Goal: Task Accomplishment & Management: Manage account settings

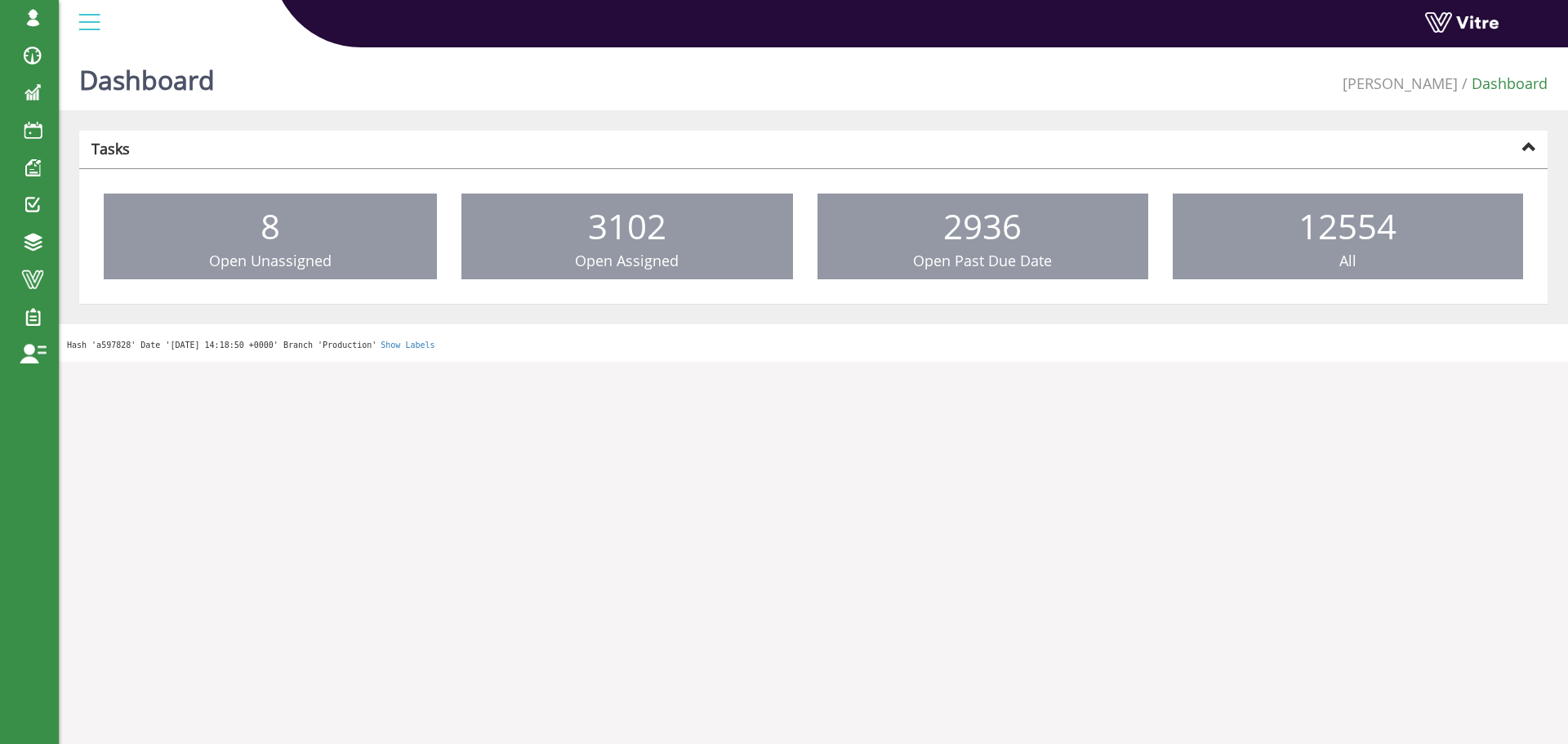
drag, startPoint x: 130, startPoint y: 275, endPoint x: 342, endPoint y: 312, distance: 215.2
click at [0, 0] on span "Forms" at bounding box center [0, 0] width 0 height 0
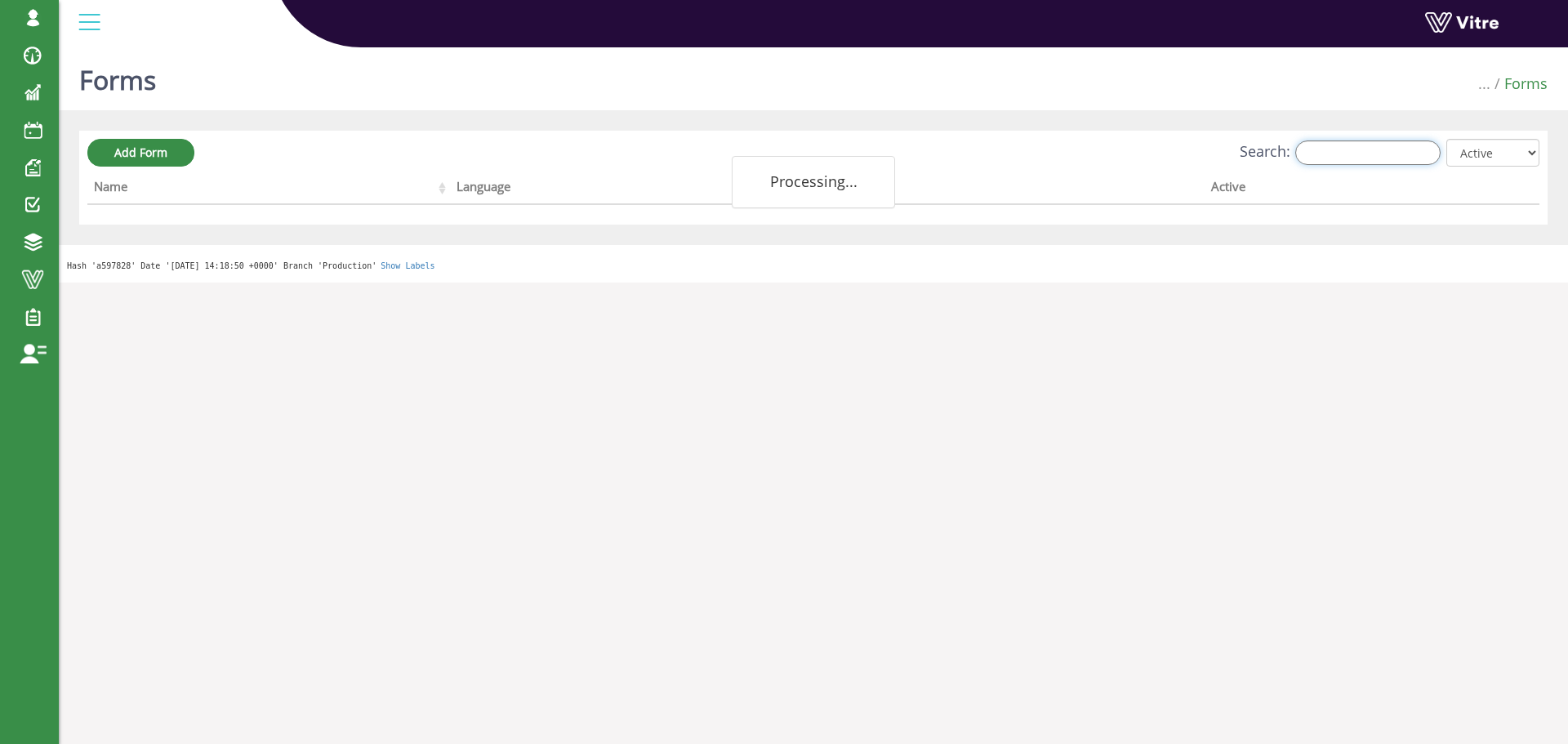
click at [1376, 164] on input "Search:" at bounding box center [1367, 153] width 145 height 25
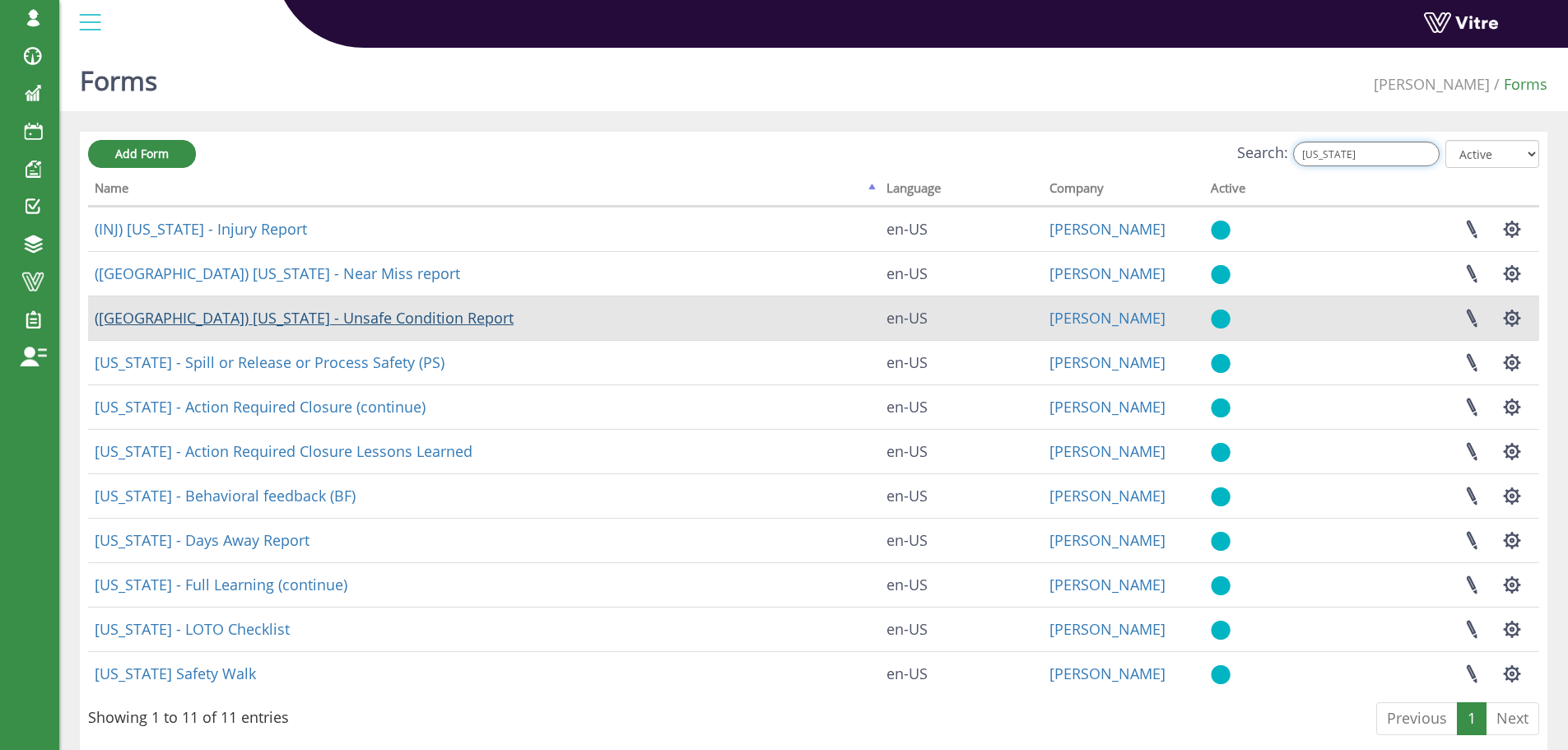
type input "[US_STATE]"
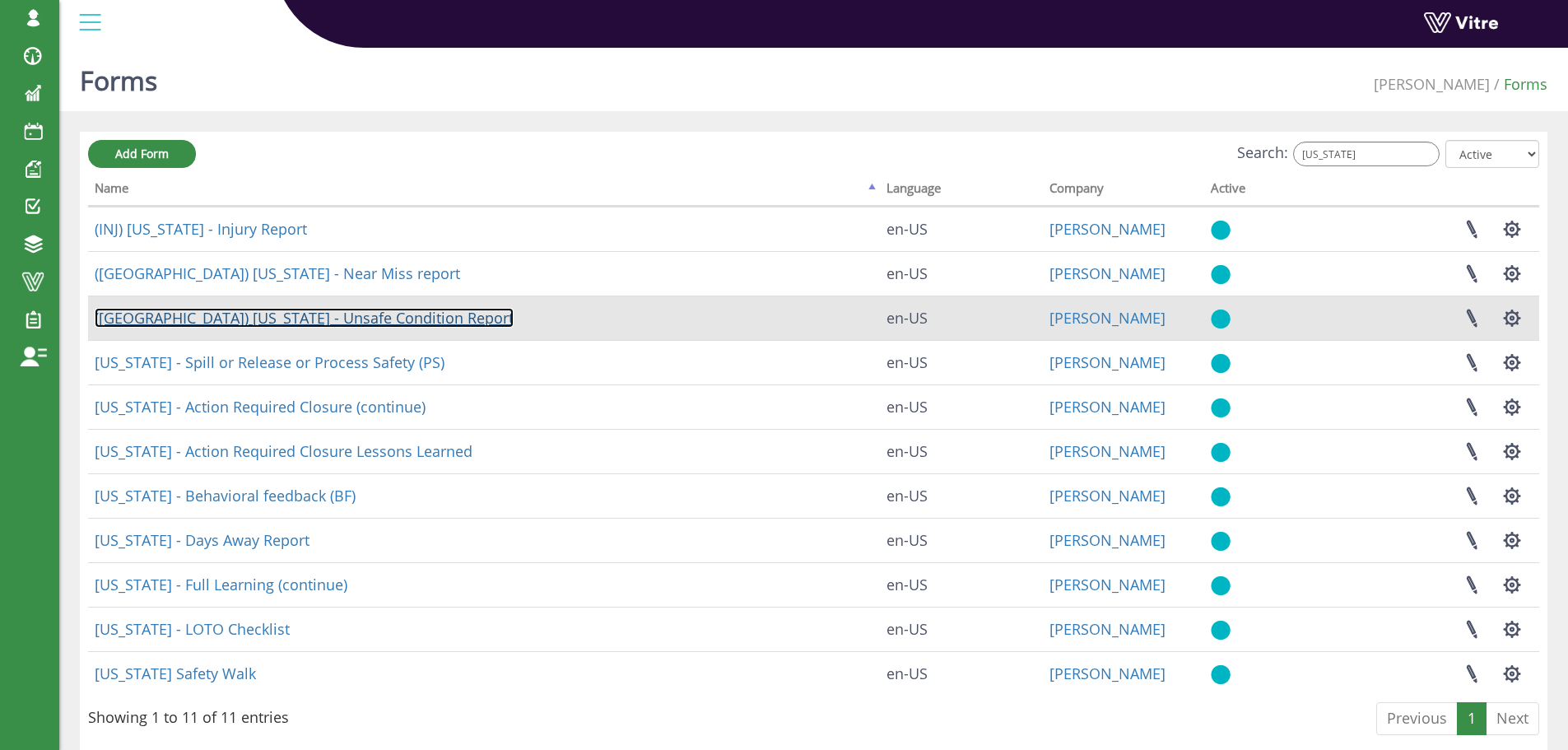
click at [250, 315] on link "([GEOGRAPHIC_DATA]) [US_STATE] - Unsafe Condition Report" at bounding box center [304, 317] width 419 height 20
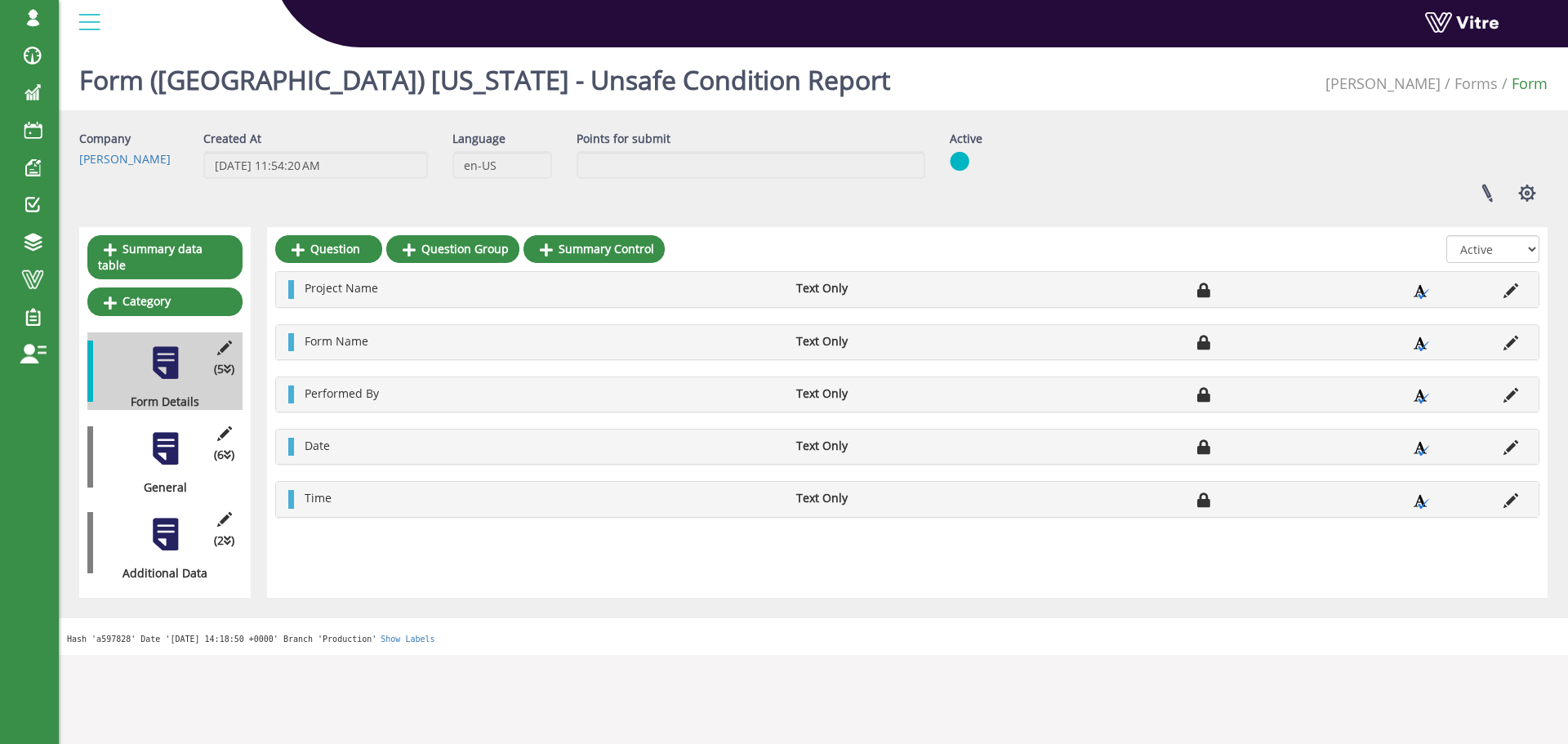
click at [167, 520] on div at bounding box center [165, 534] width 37 height 37
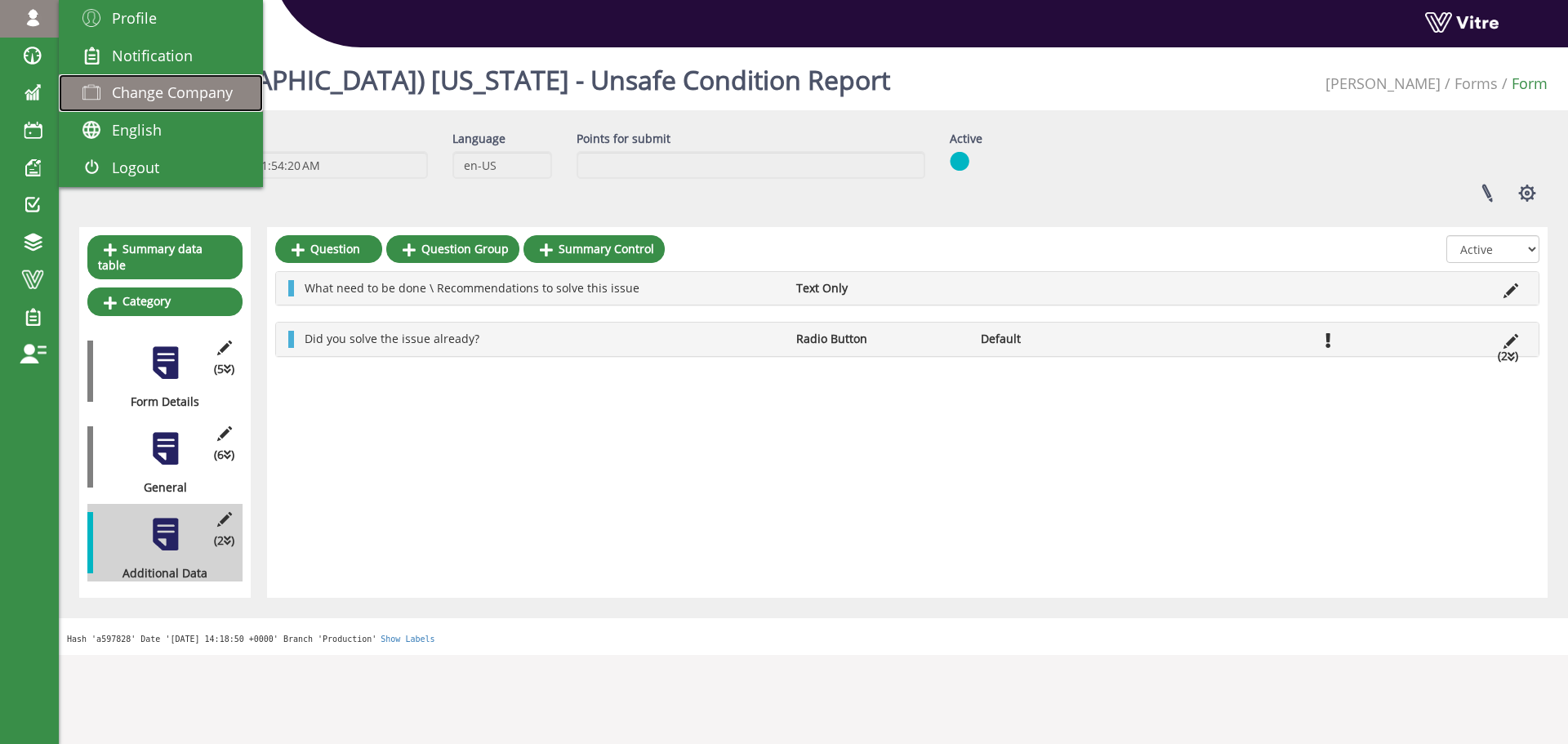
click at [156, 101] on span "Change Company" at bounding box center [172, 92] width 121 height 20
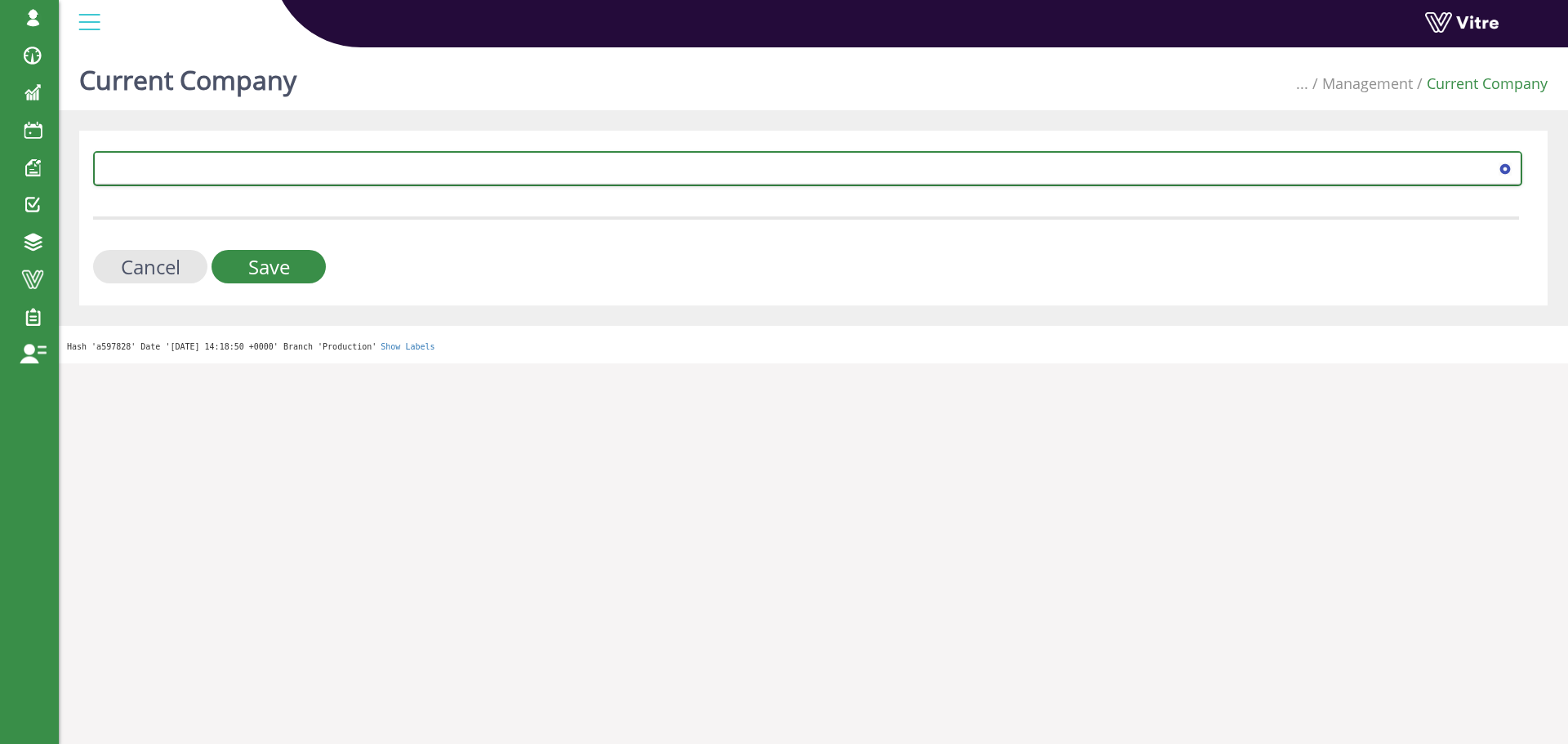
click at [302, 178] on span at bounding box center [793, 168] width 1395 height 29
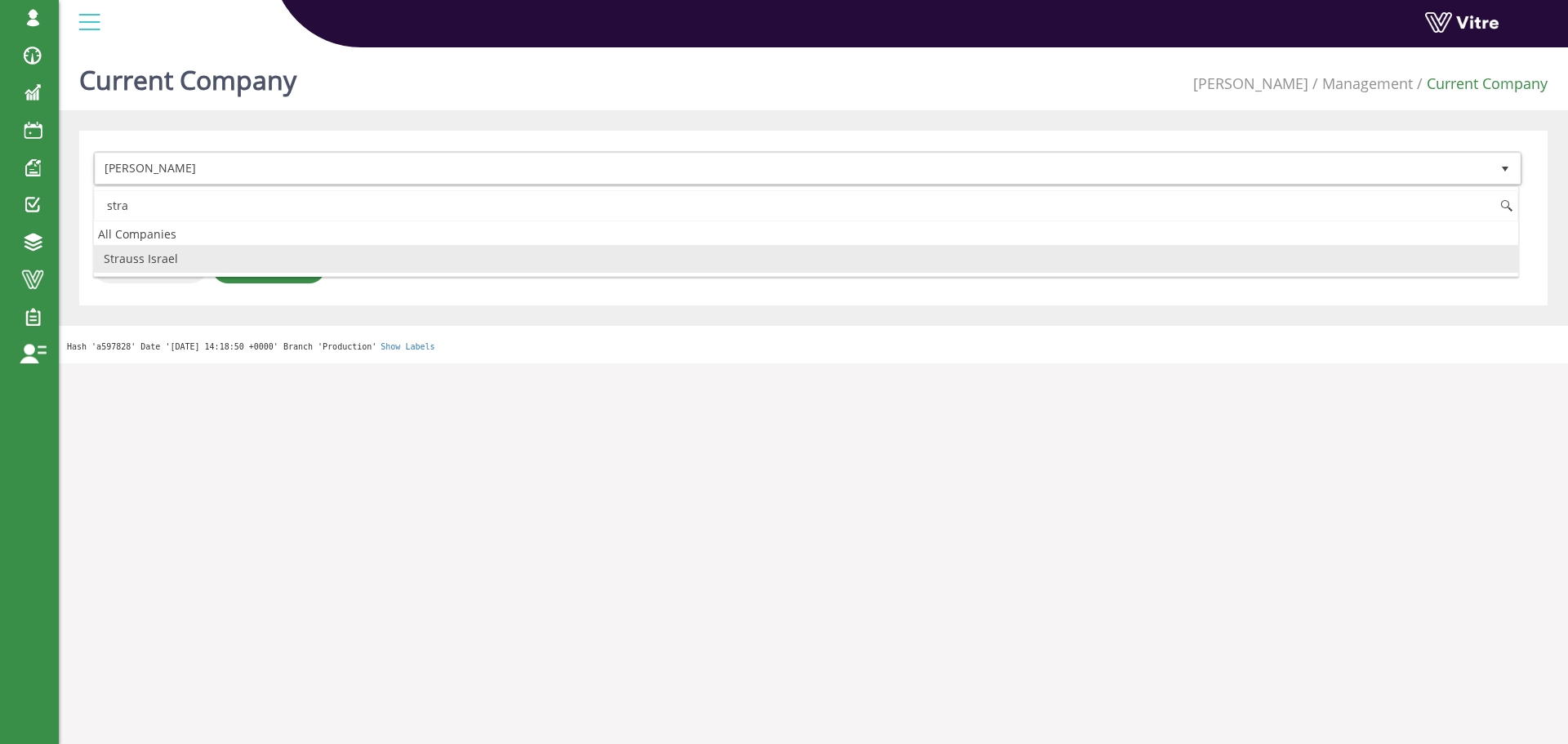
click at [160, 271] on li "Strauss Israel" at bounding box center [806, 259] width 1425 height 27
type input "stra"
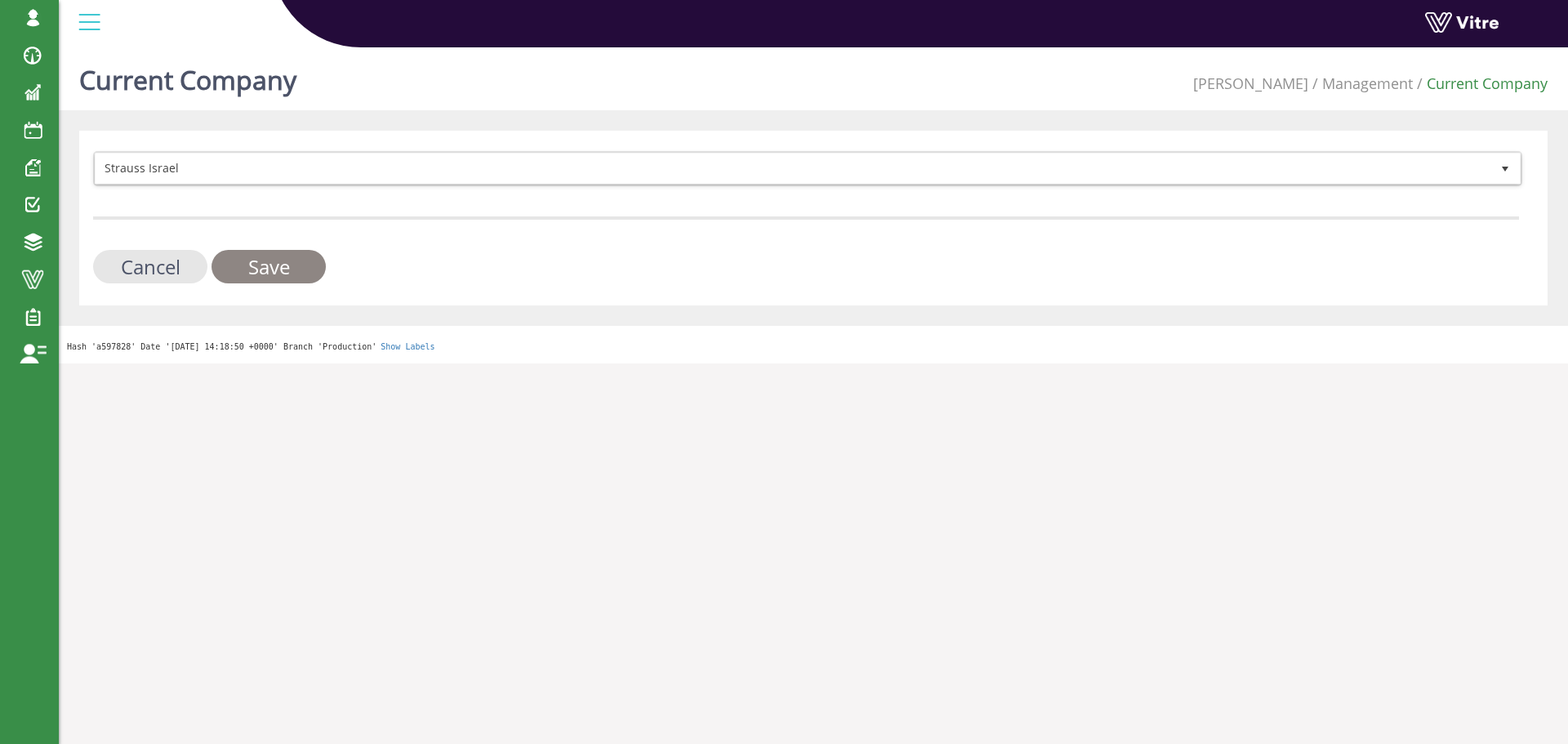
click at [262, 271] on input "Save" at bounding box center [268, 266] width 114 height 33
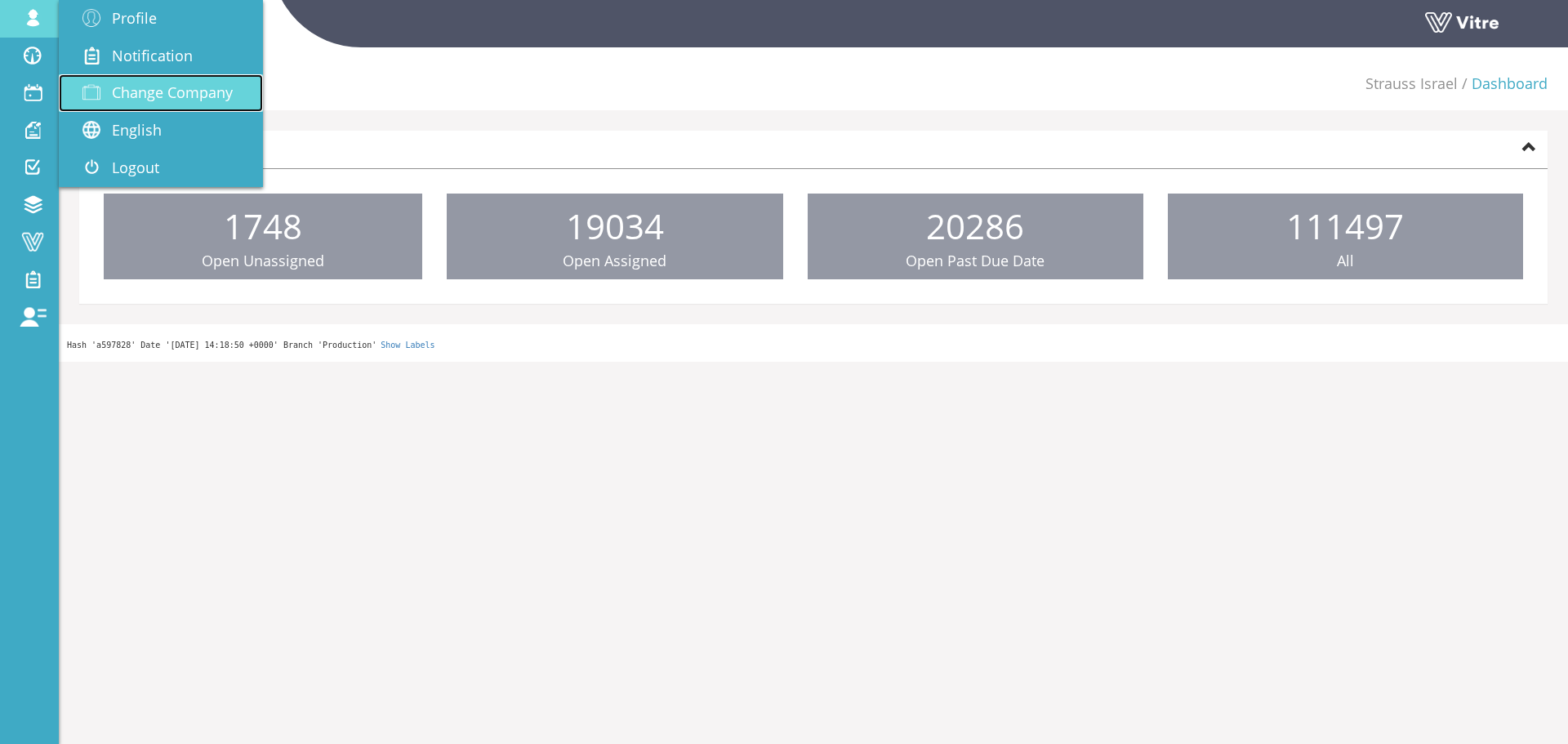
click at [121, 90] on span "Change Company" at bounding box center [172, 92] width 121 height 20
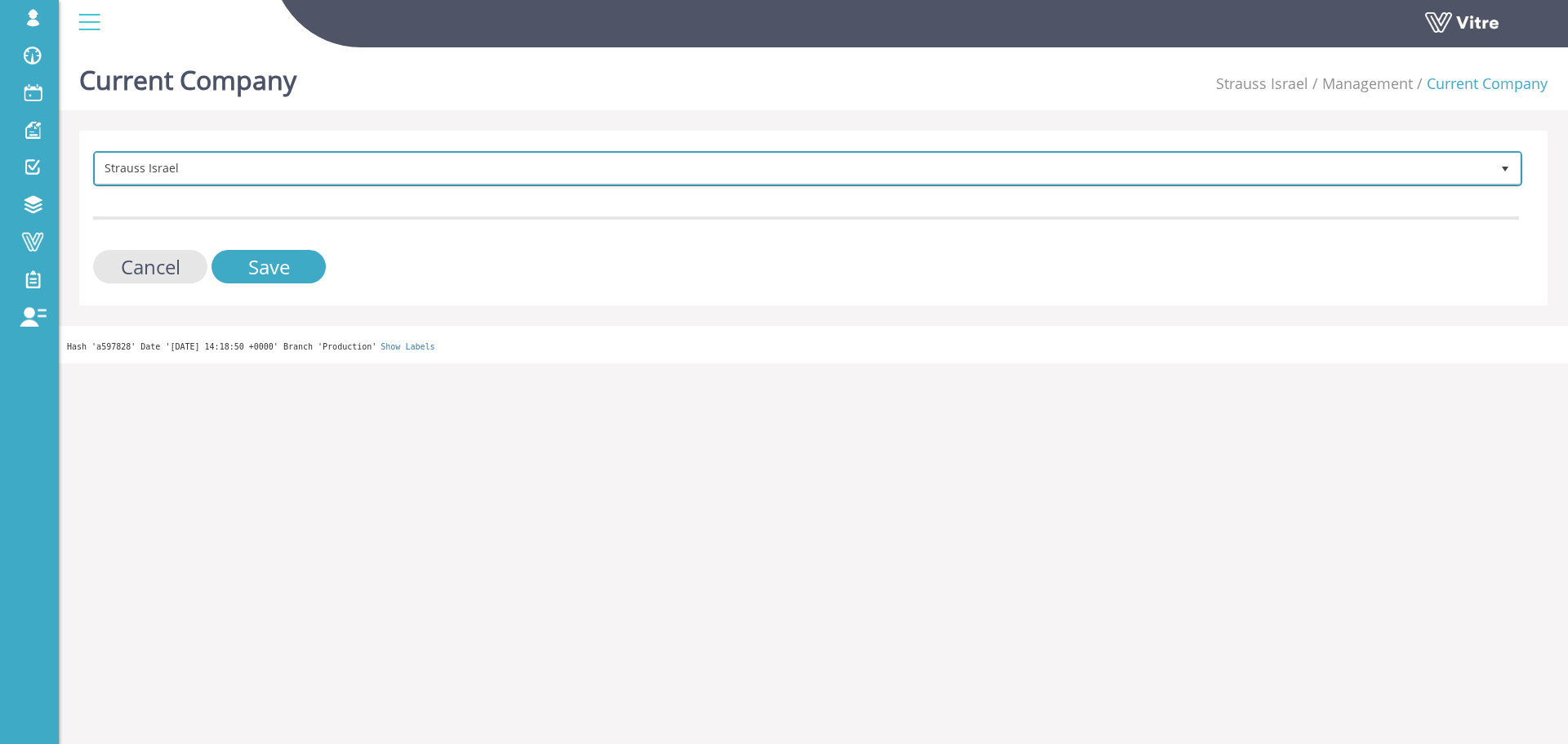
click at [381, 182] on span "Strauss Israel" at bounding box center [793, 168] width 1395 height 29
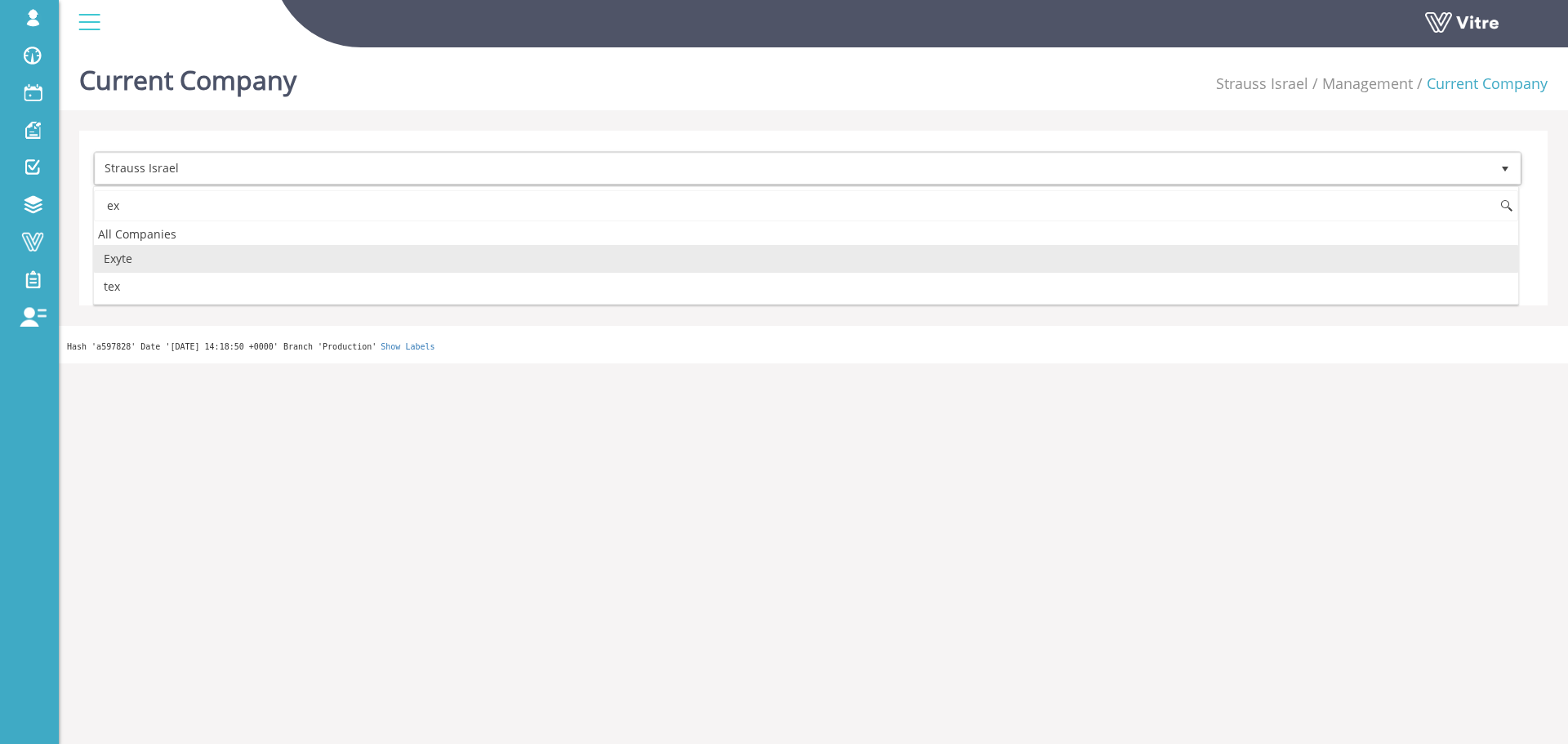
click at [146, 245] on li "Exyte" at bounding box center [806, 259] width 1425 height 27
type input "ex"
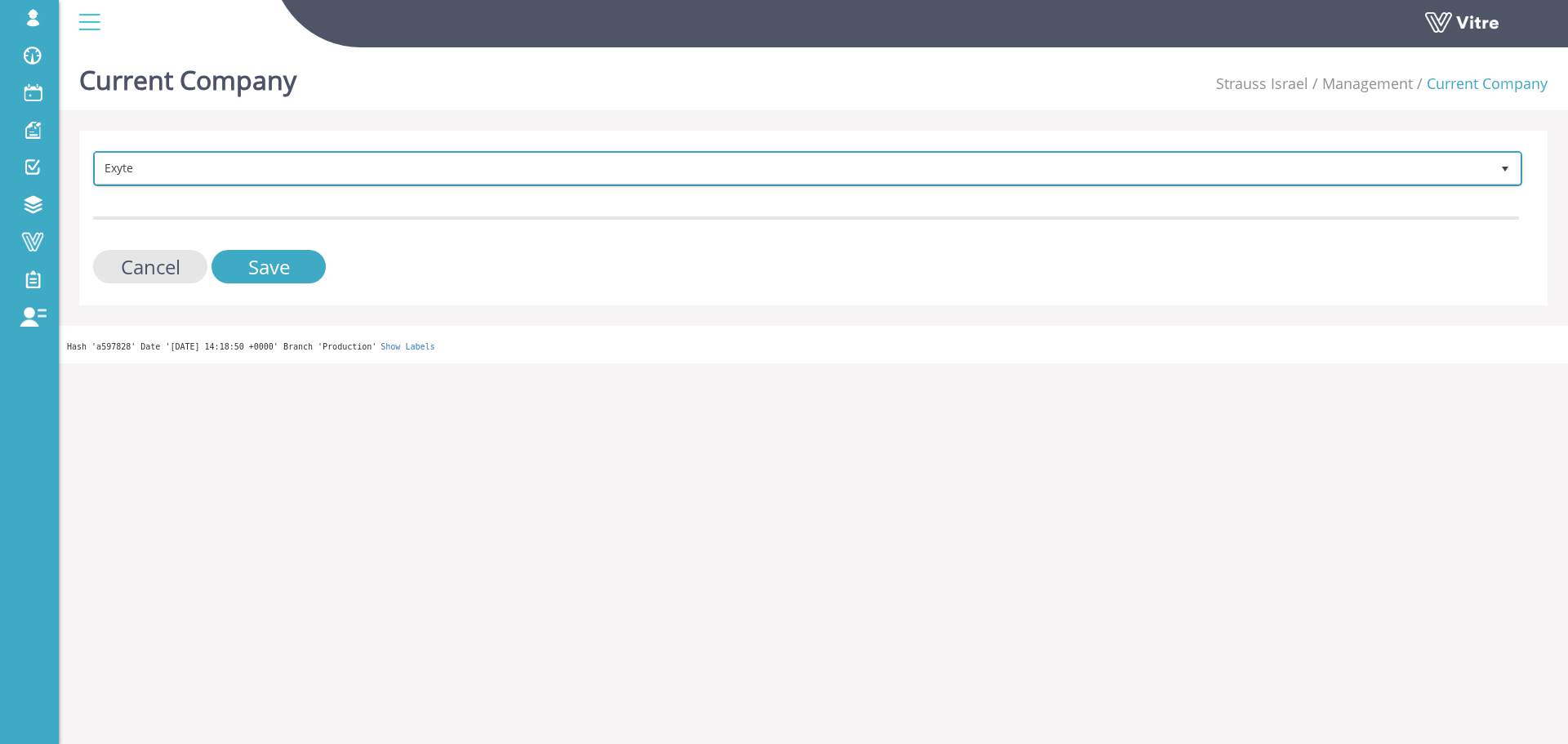
click at [227, 161] on span "Exyte" at bounding box center [793, 168] width 1395 height 29
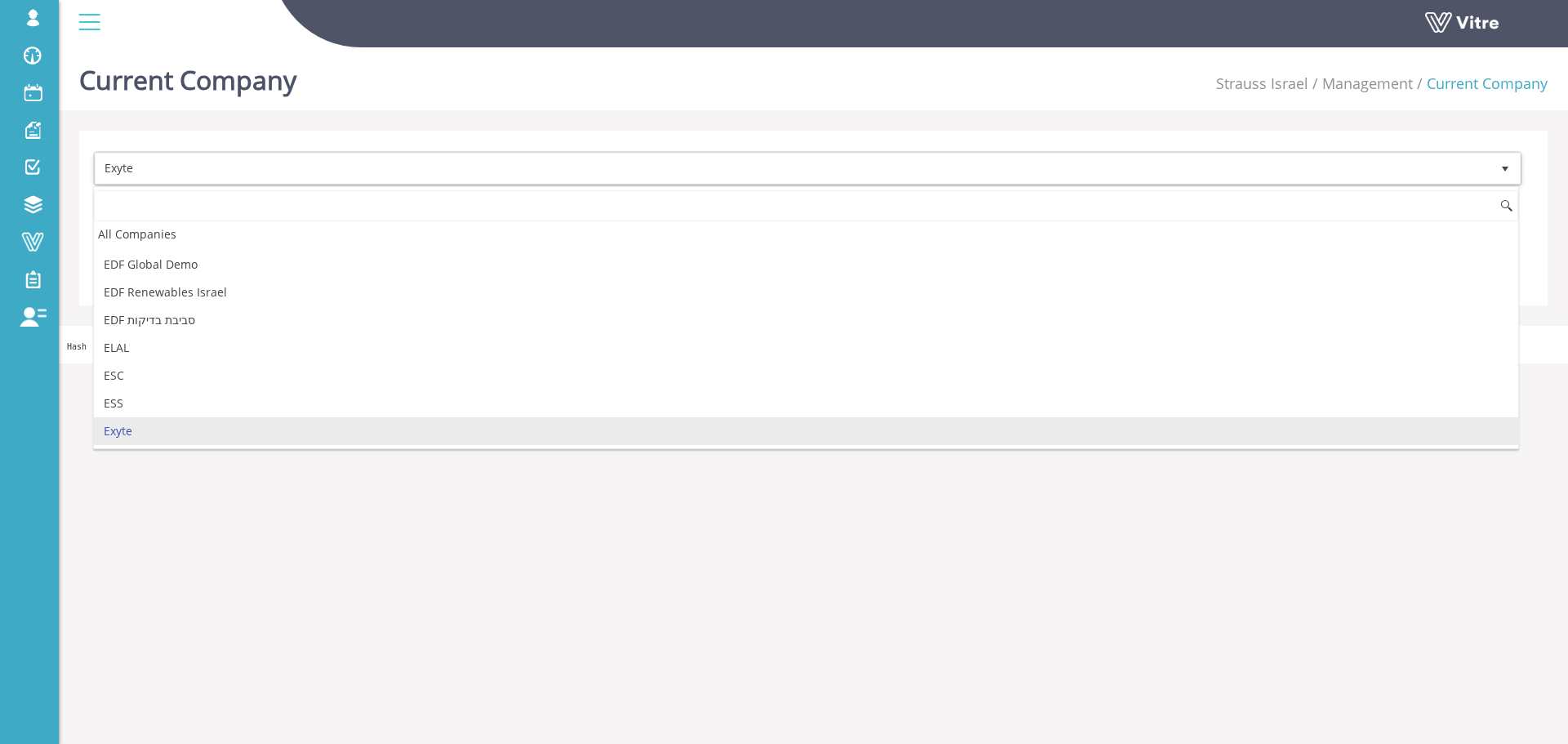
drag, startPoint x: 178, startPoint y: 629, endPoint x: 310, endPoint y: 467, distance: 209.0
click at [188, 364] on html "sagi@vitre.io Profile Notification Change Company English English Español Franç…" at bounding box center [784, 182] width 1568 height 364
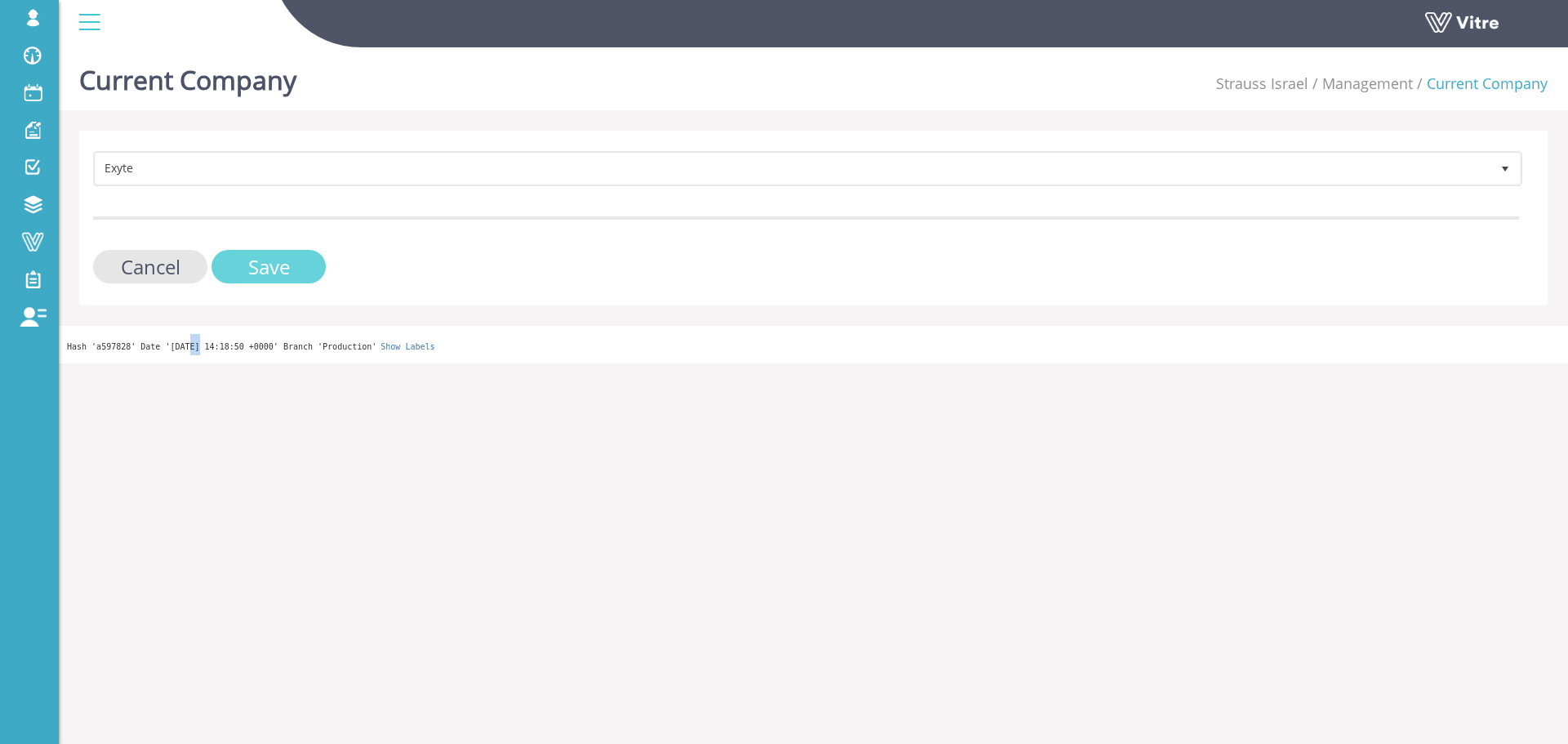
click at [310, 273] on input "Save" at bounding box center [268, 266] width 114 height 33
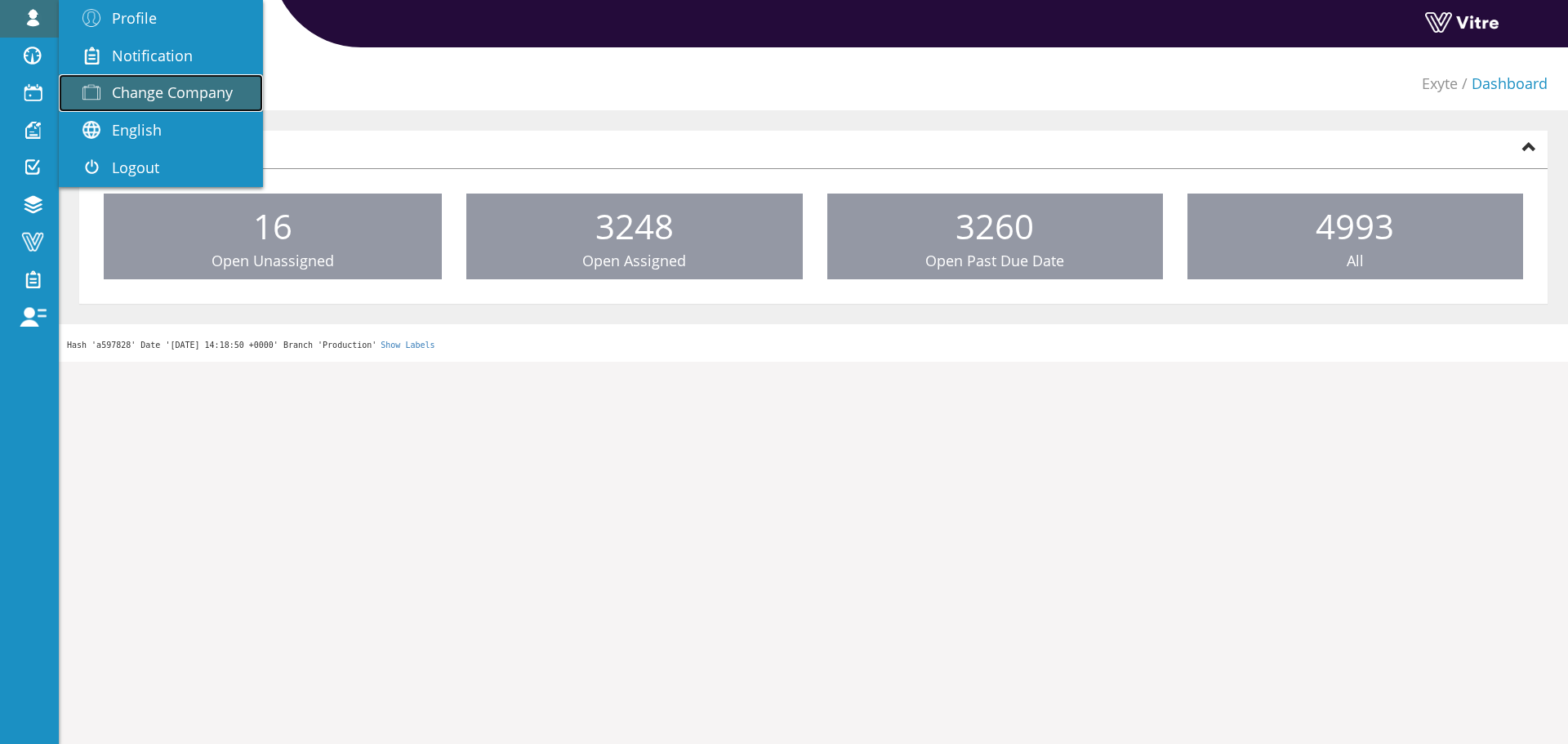
click at [203, 96] on span "Change Company" at bounding box center [172, 92] width 121 height 20
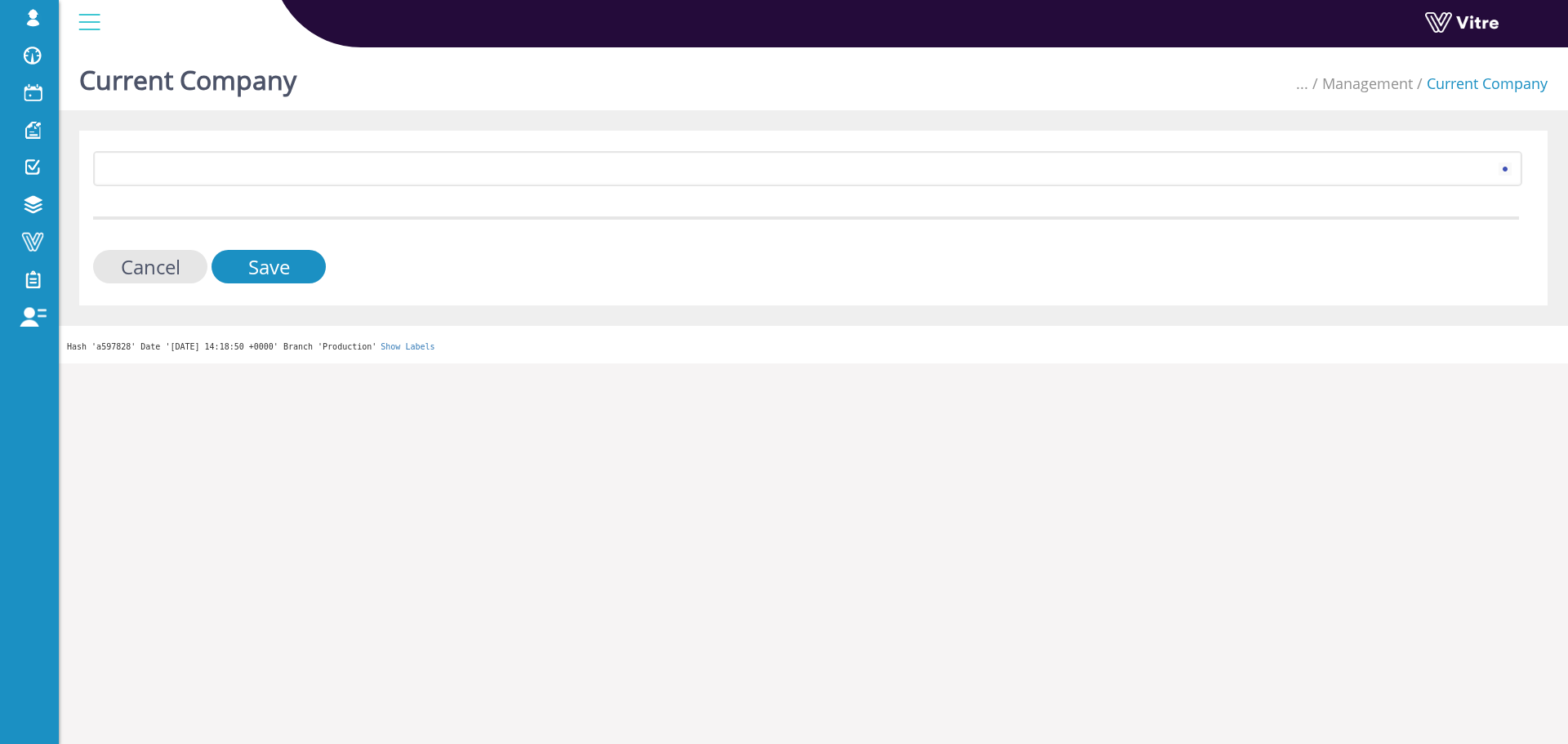
click at [326, 144] on div "406 Cancel Save" at bounding box center [813, 218] width 1468 height 175
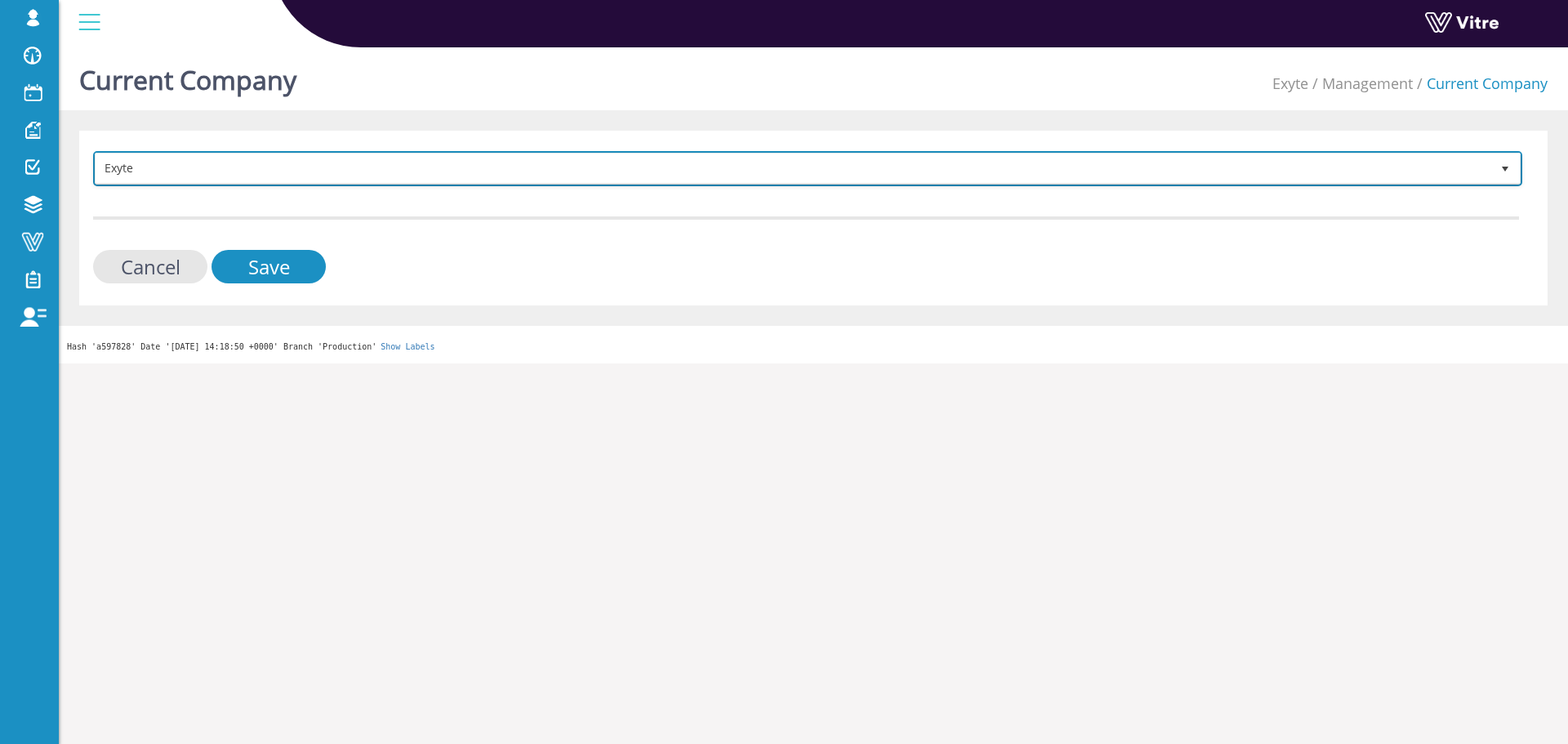
click at [306, 174] on span "Exyte" at bounding box center [793, 168] width 1395 height 29
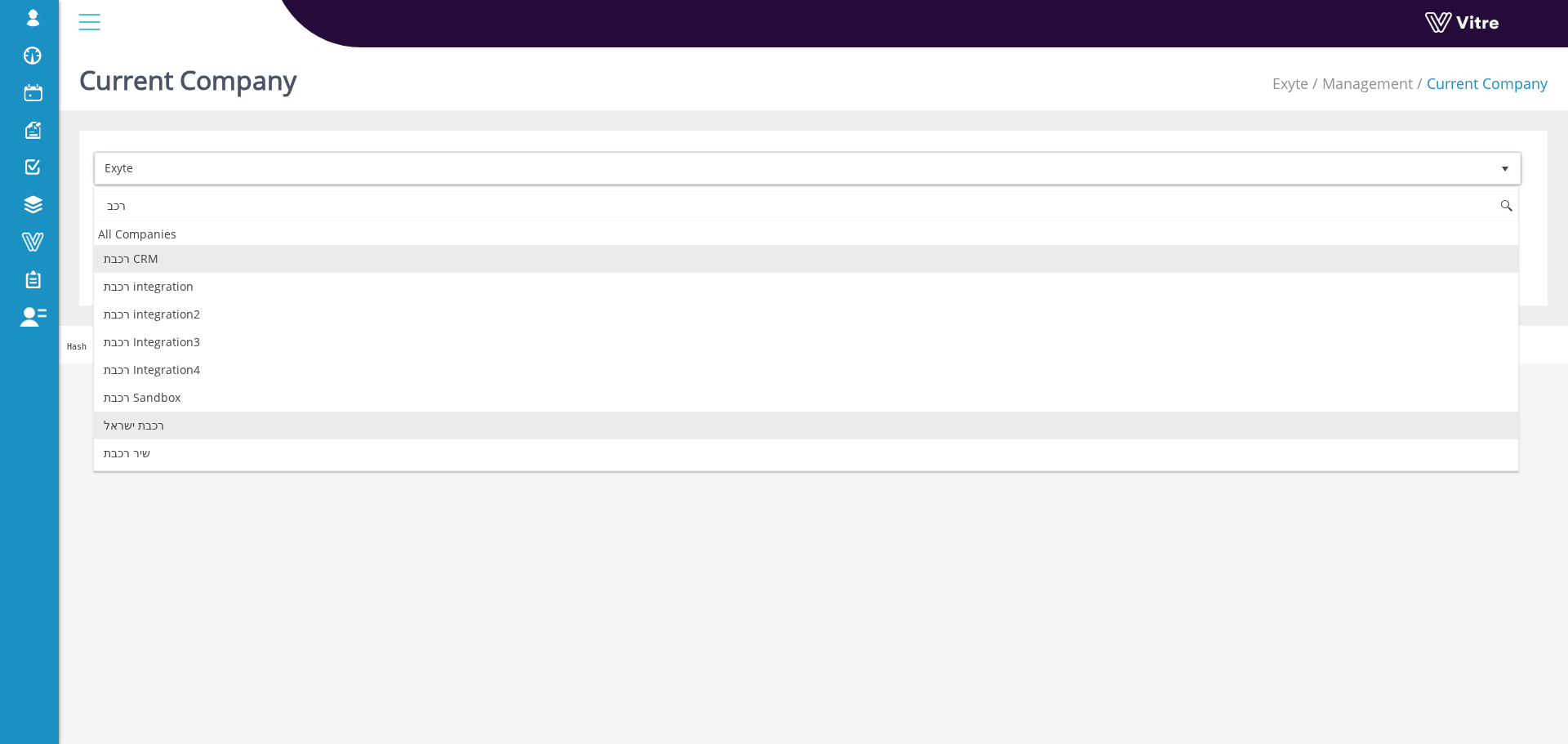
drag, startPoint x: 205, startPoint y: 429, endPoint x: 214, endPoint y: 416, distance: 15.8
click at [207, 428] on li "רכבת ישראל" at bounding box center [806, 426] width 1425 height 27
type input "רכב"
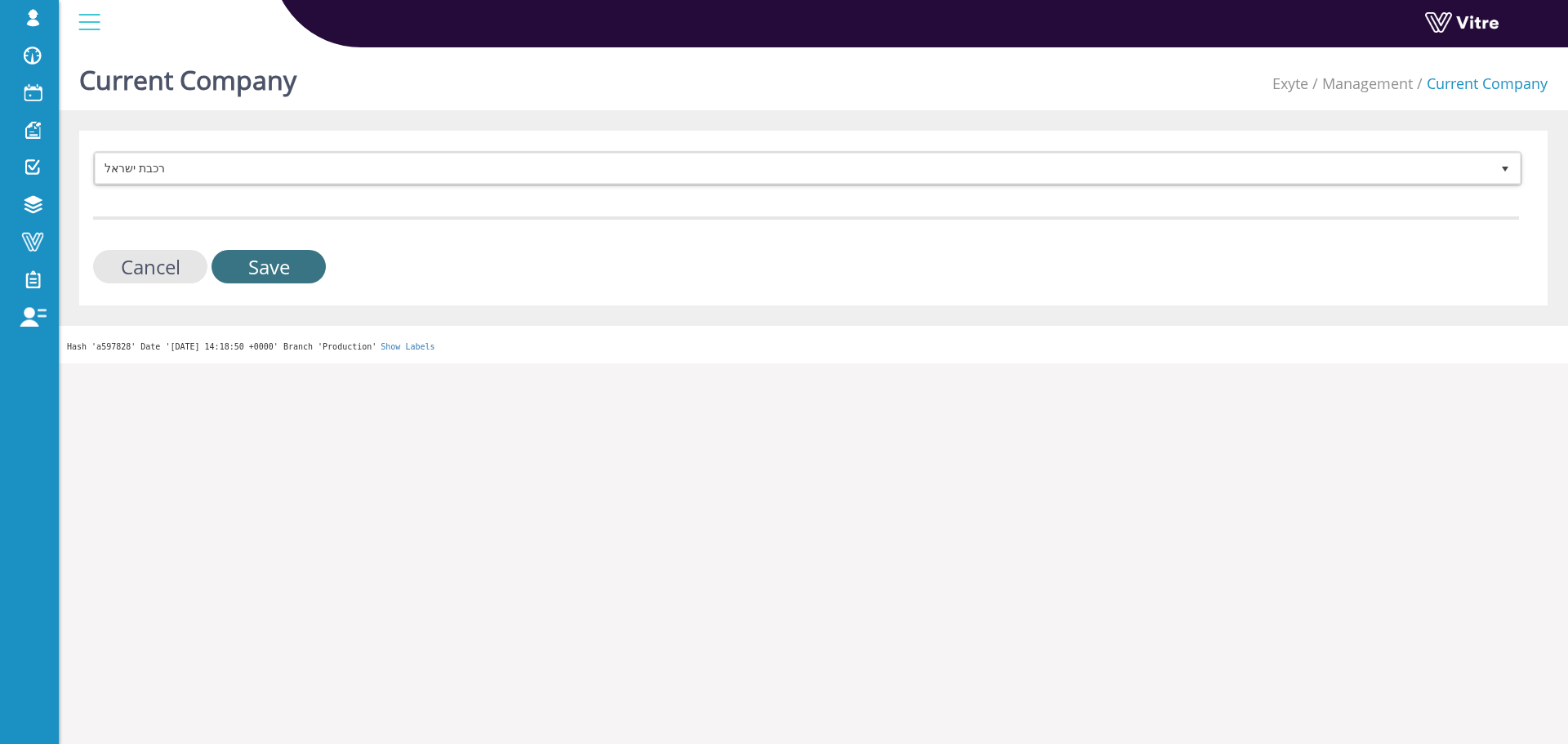
click at [239, 255] on input "Save" at bounding box center [268, 266] width 114 height 33
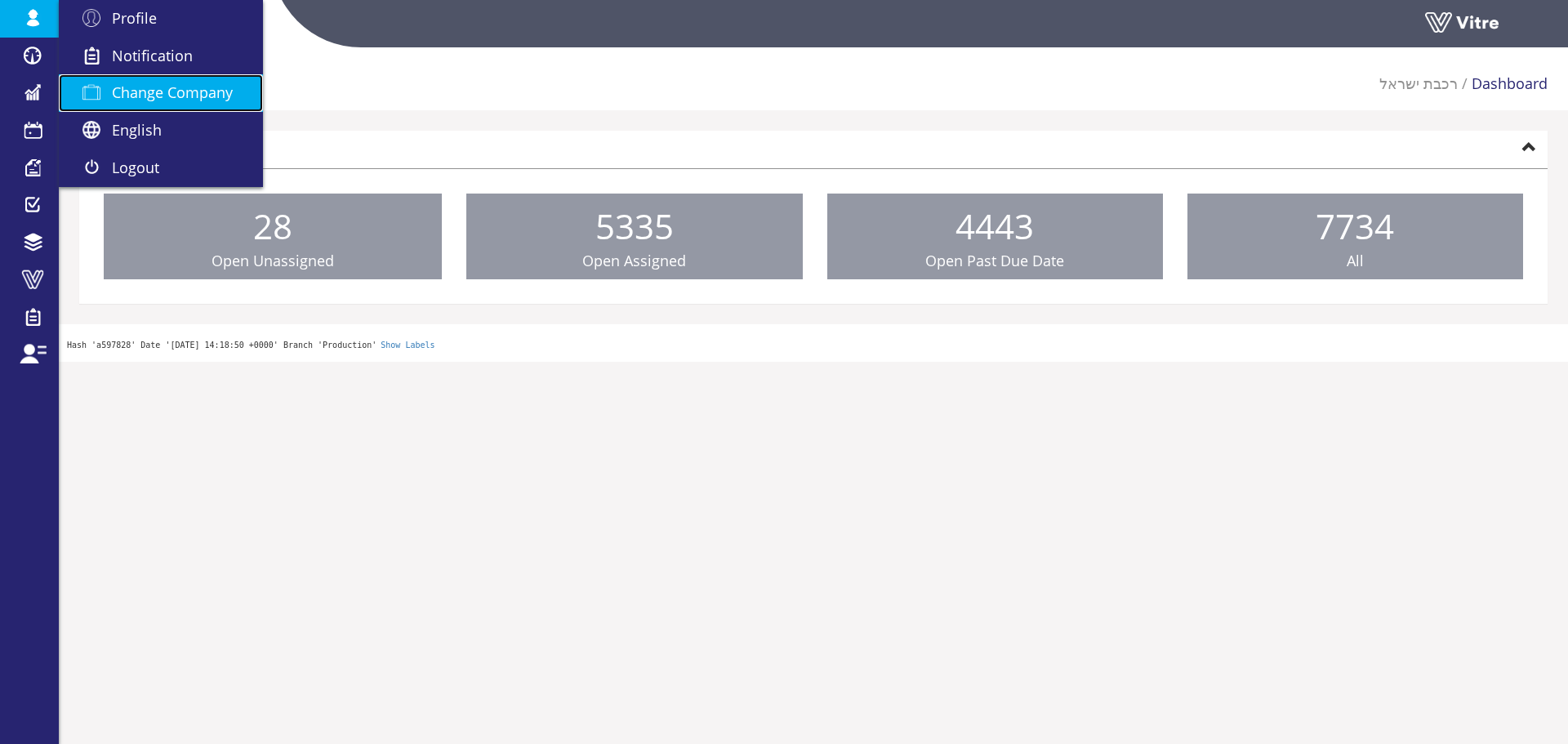
drag, startPoint x: 154, startPoint y: 94, endPoint x: 181, endPoint y: 89, distance: 27.5
click at [154, 94] on span "Change Company" at bounding box center [172, 92] width 121 height 20
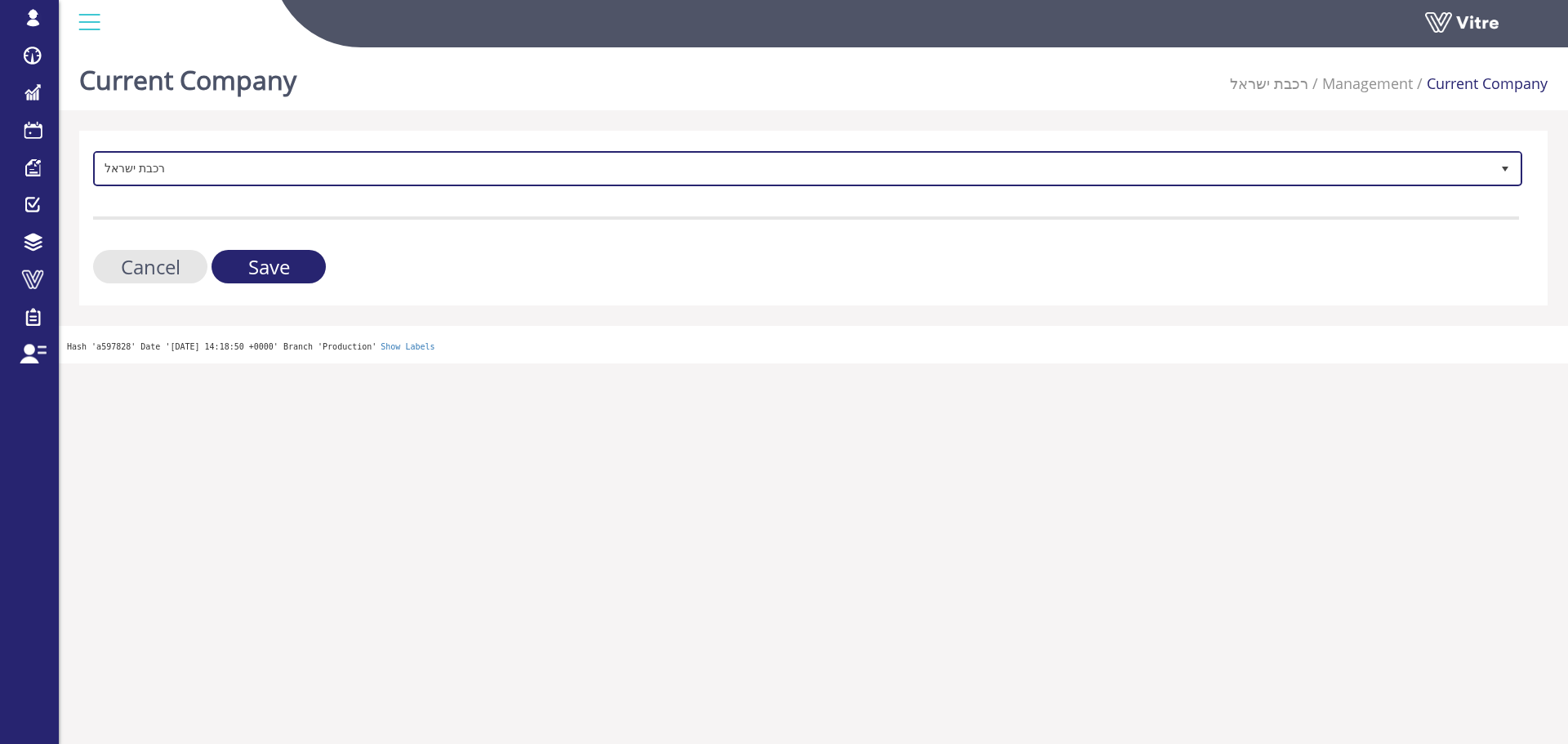
click at [220, 162] on span "רכבת ישראל" at bounding box center [793, 168] width 1395 height 29
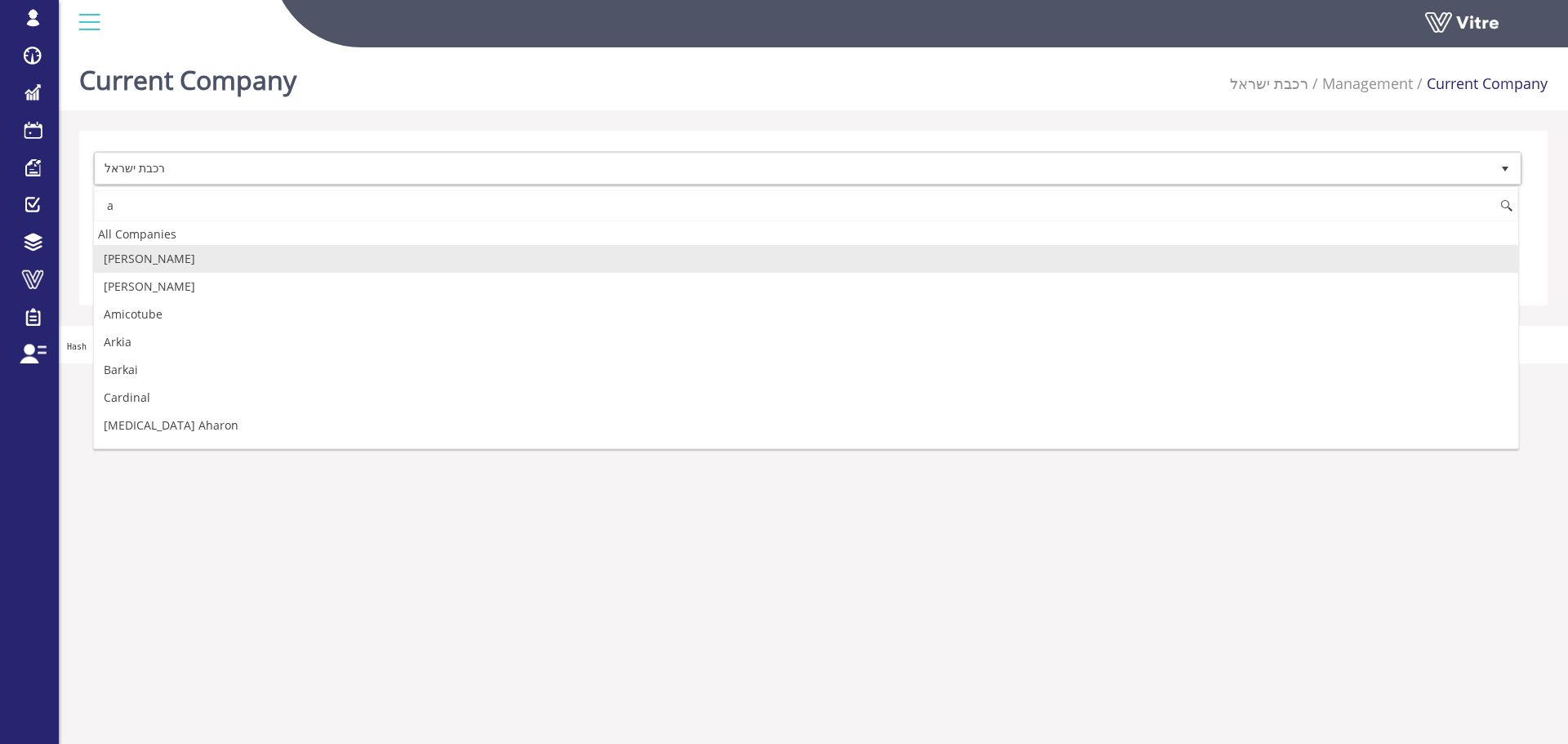
click at [211, 210] on input "a" at bounding box center [806, 206] width 1425 height 31
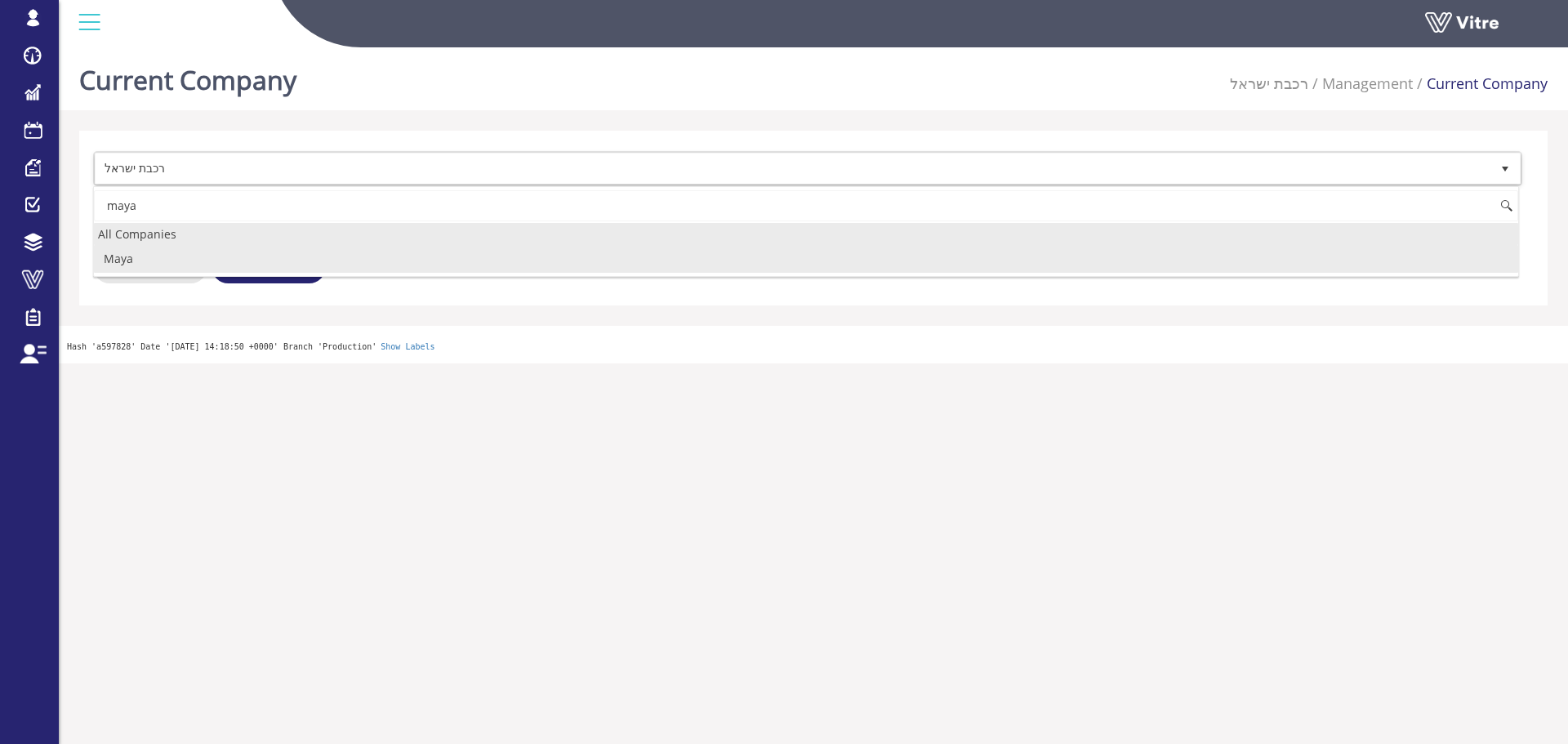
click at [186, 244] on div "All Companies" at bounding box center [806, 234] width 1425 height 22
type input "maya"
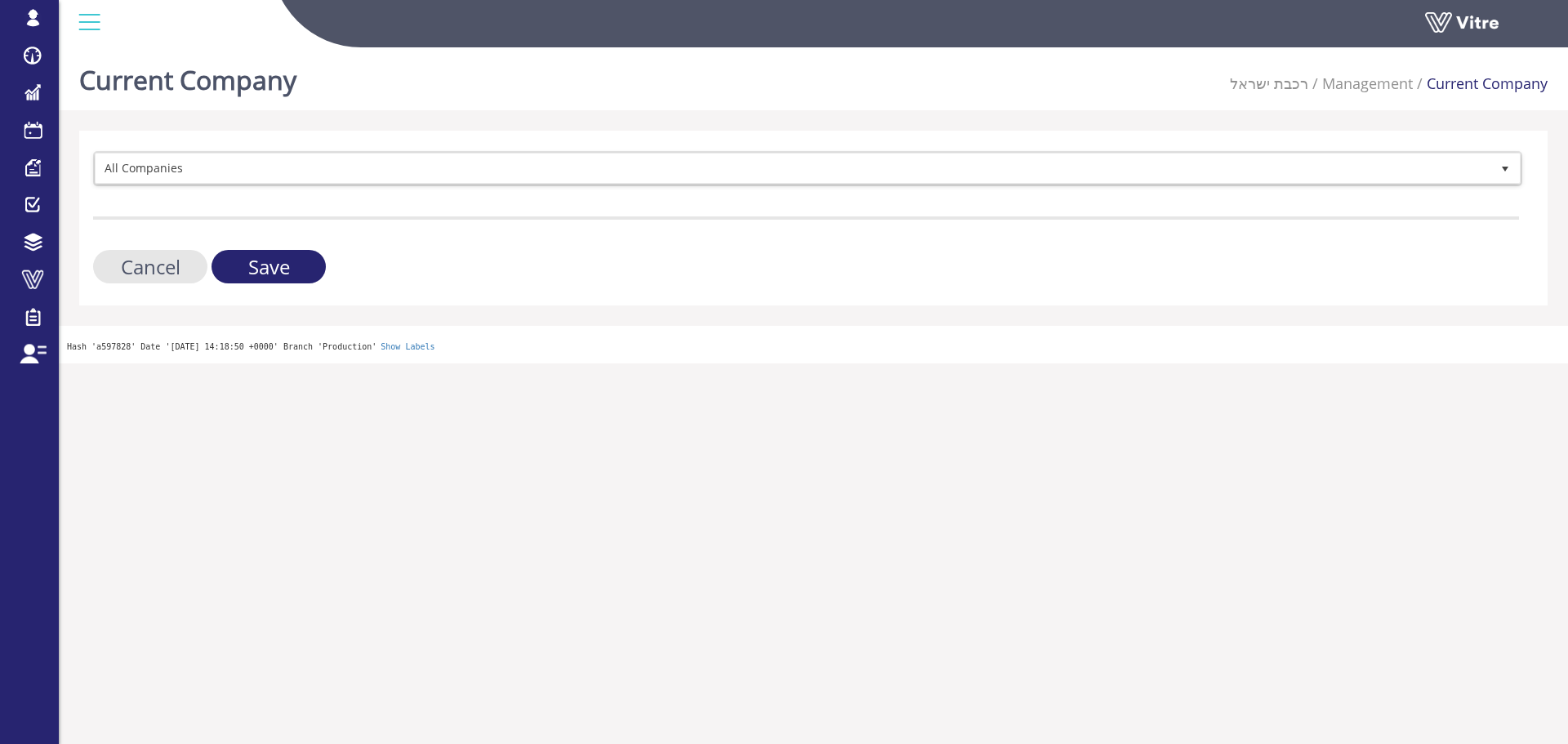
click at [209, 187] on form "All Companies Cancel Save" at bounding box center [806, 217] width 1426 height 132
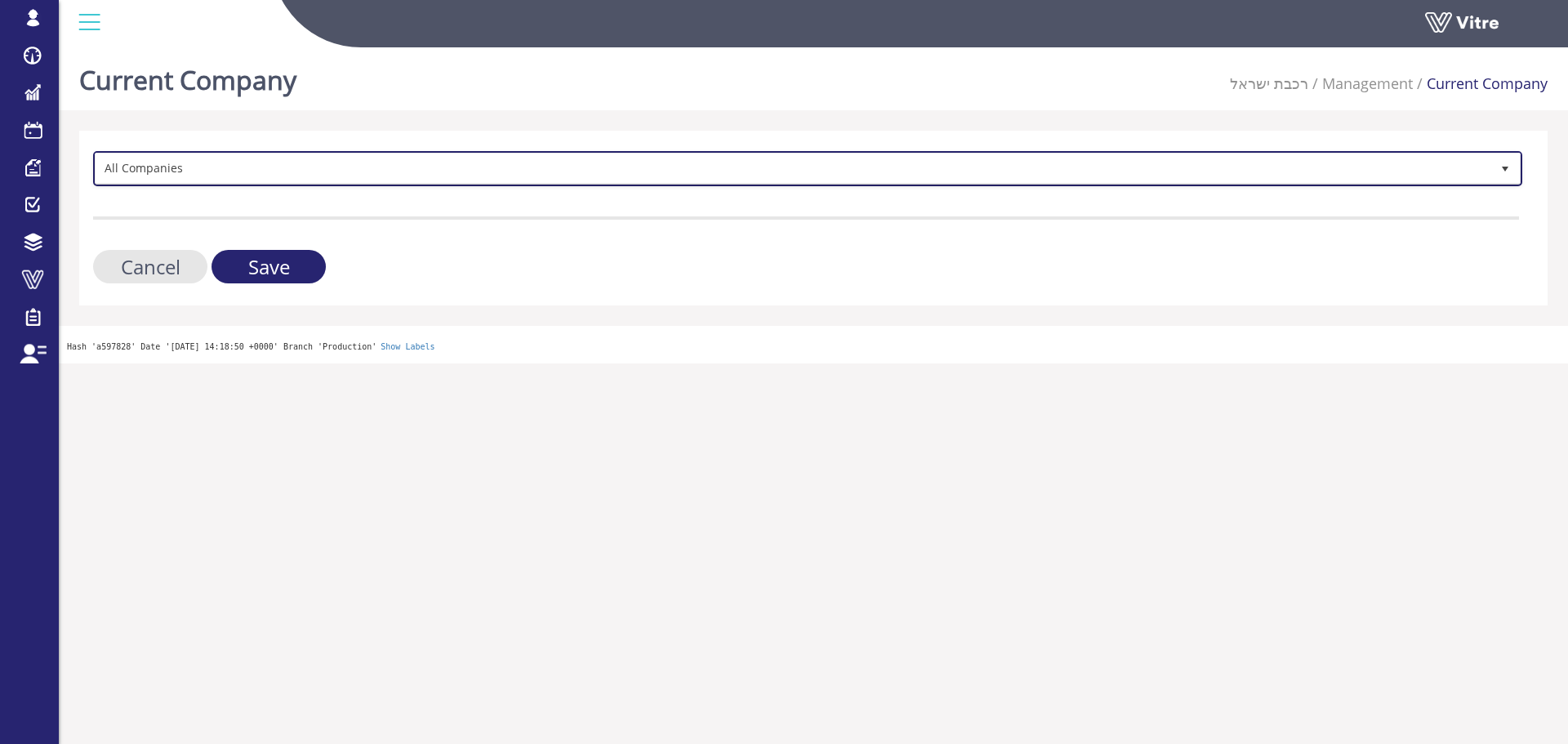
click at [212, 179] on span "All Companies" at bounding box center [793, 168] width 1395 height 29
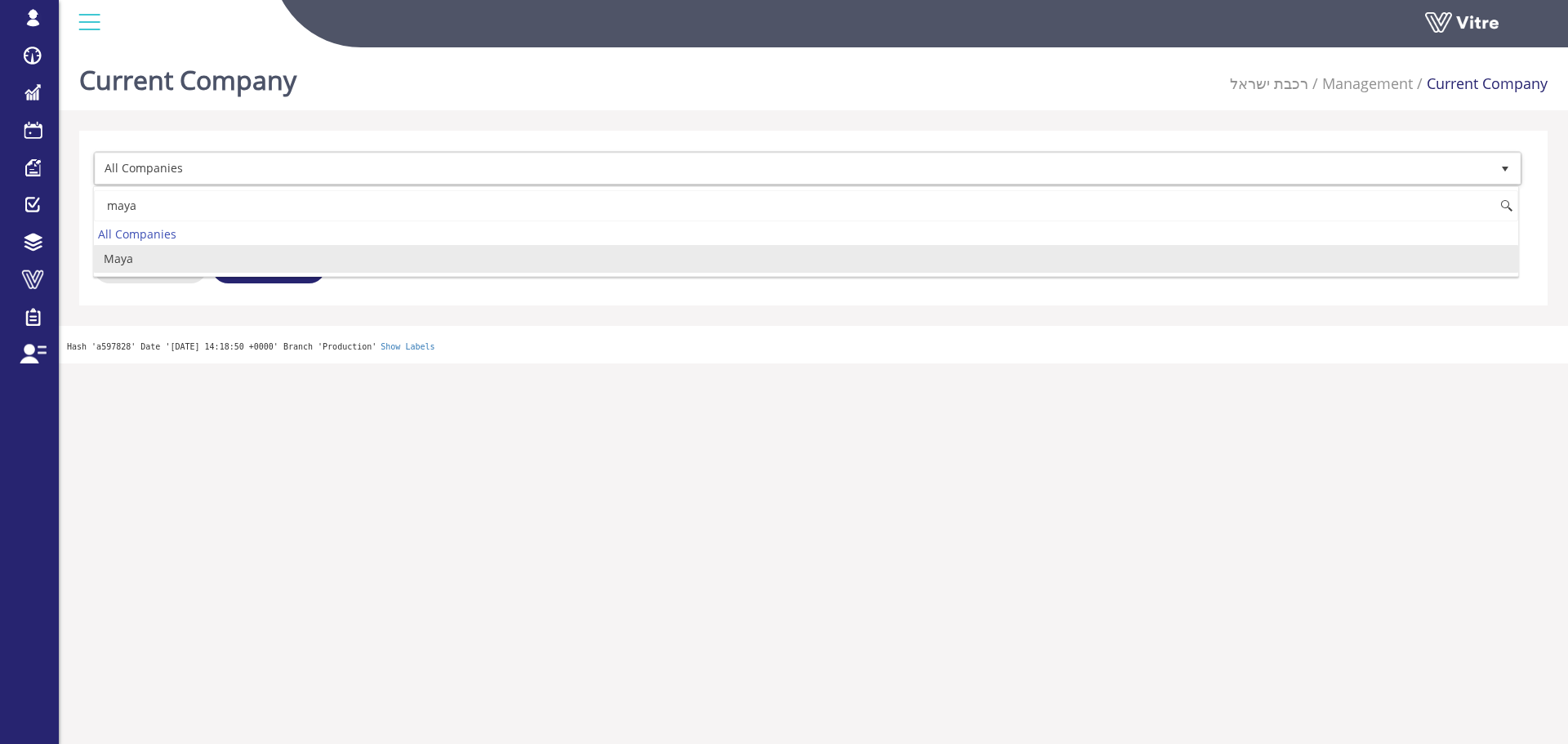
click at [178, 260] on li "Maya" at bounding box center [806, 259] width 1425 height 27
type input "maya"
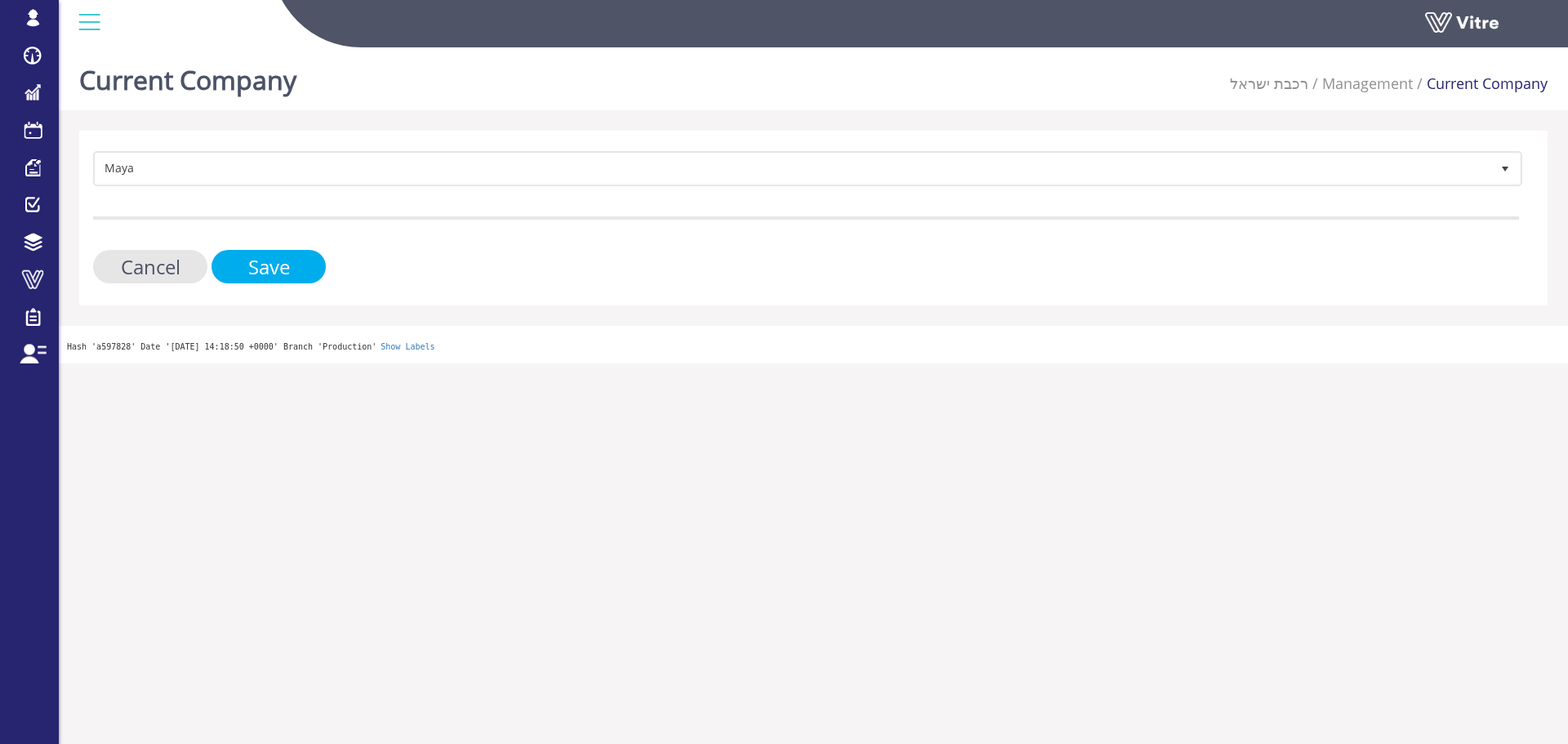
click at [252, 267] on input "Save" at bounding box center [268, 266] width 114 height 33
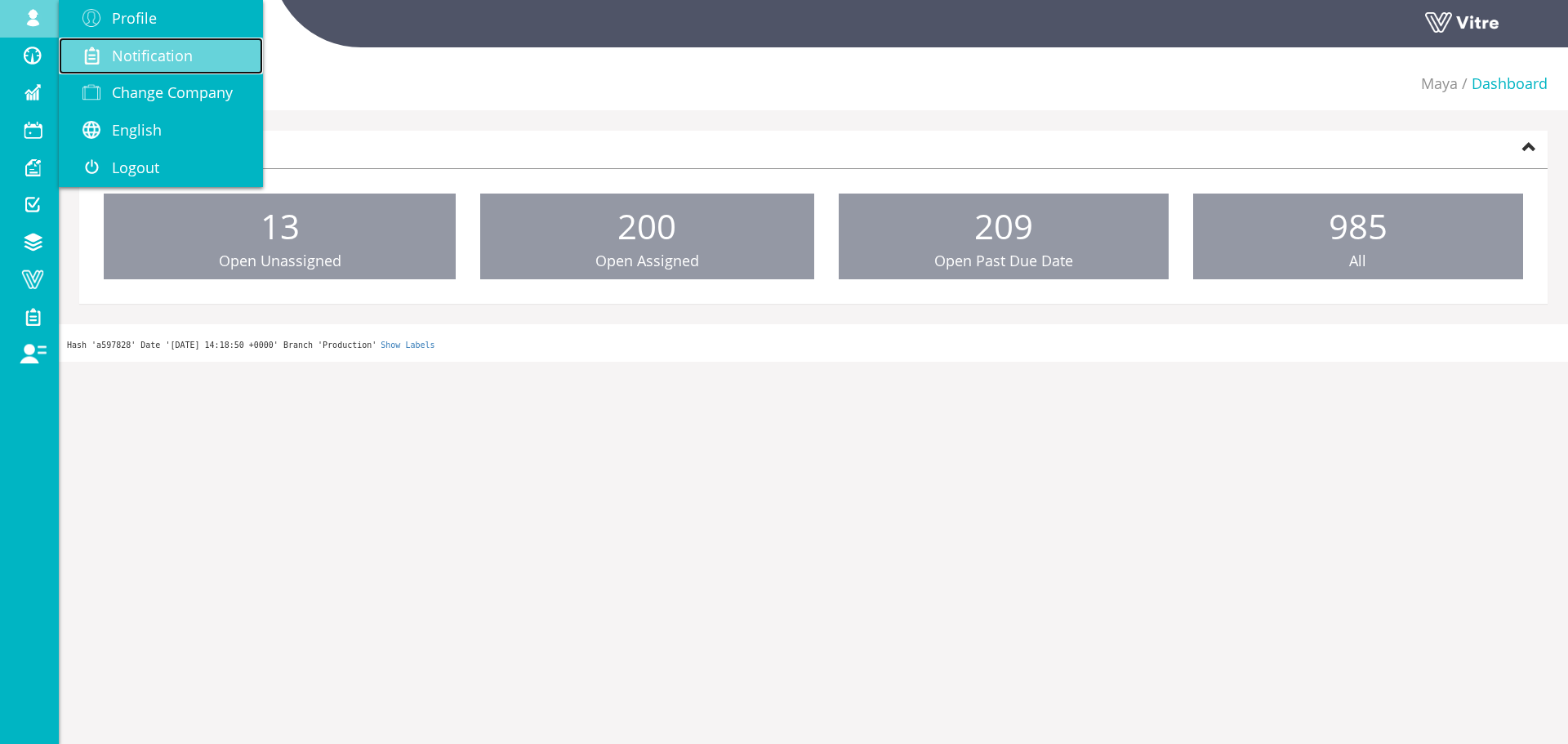
click at [125, 72] on link "Notification" at bounding box center [161, 57] width 204 height 38
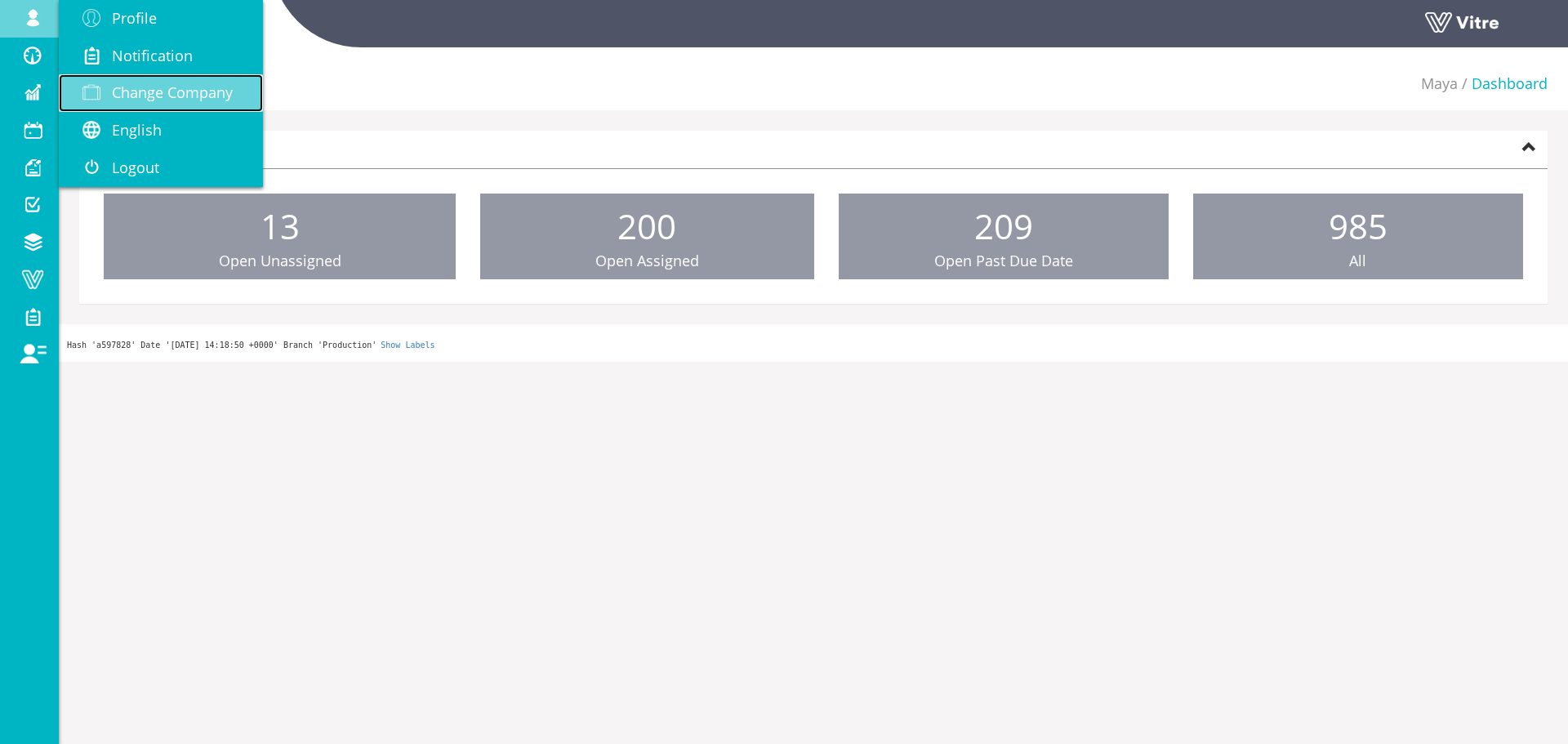
click at [124, 84] on span "Change Company" at bounding box center [172, 92] width 121 height 20
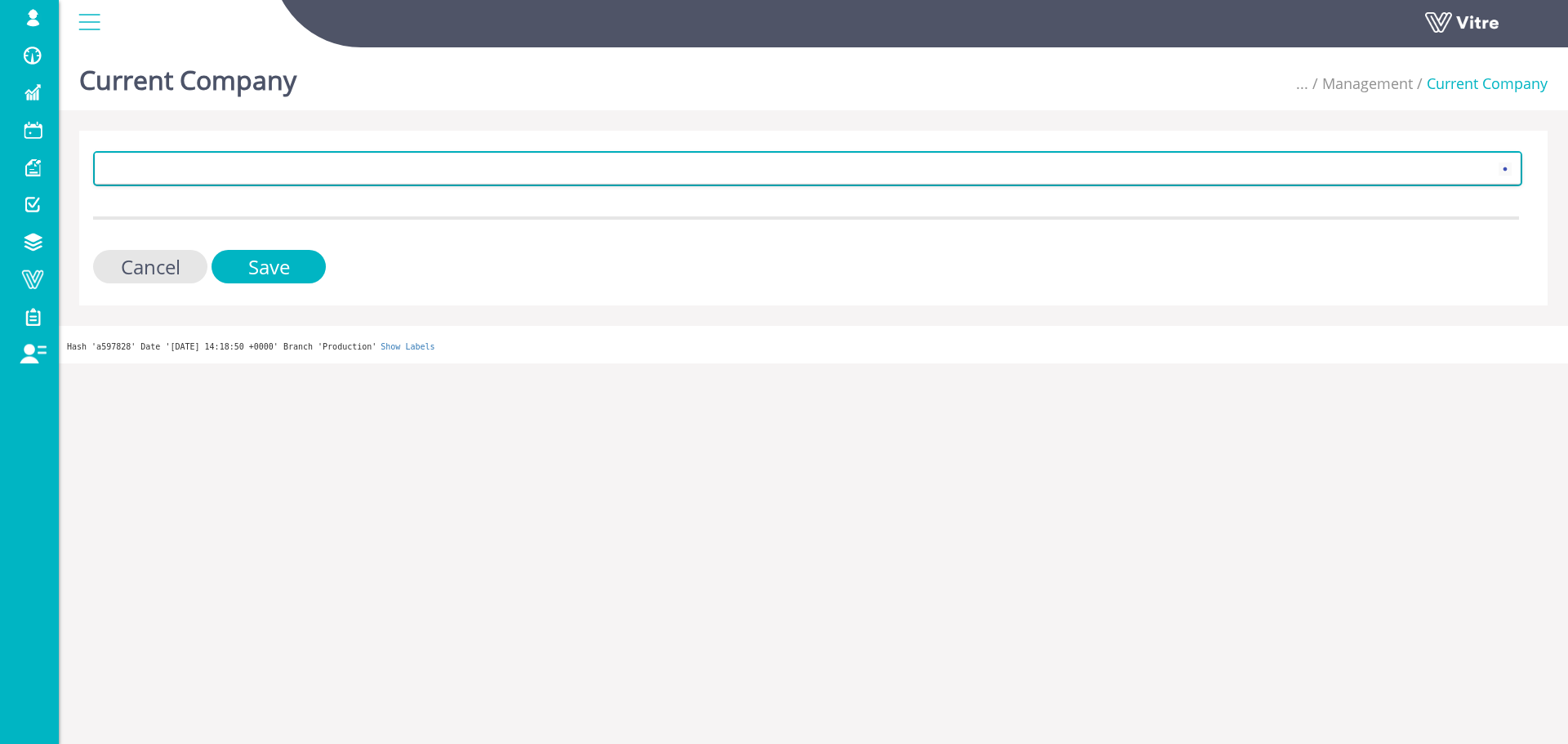
click at [142, 161] on span at bounding box center [793, 168] width 1395 height 29
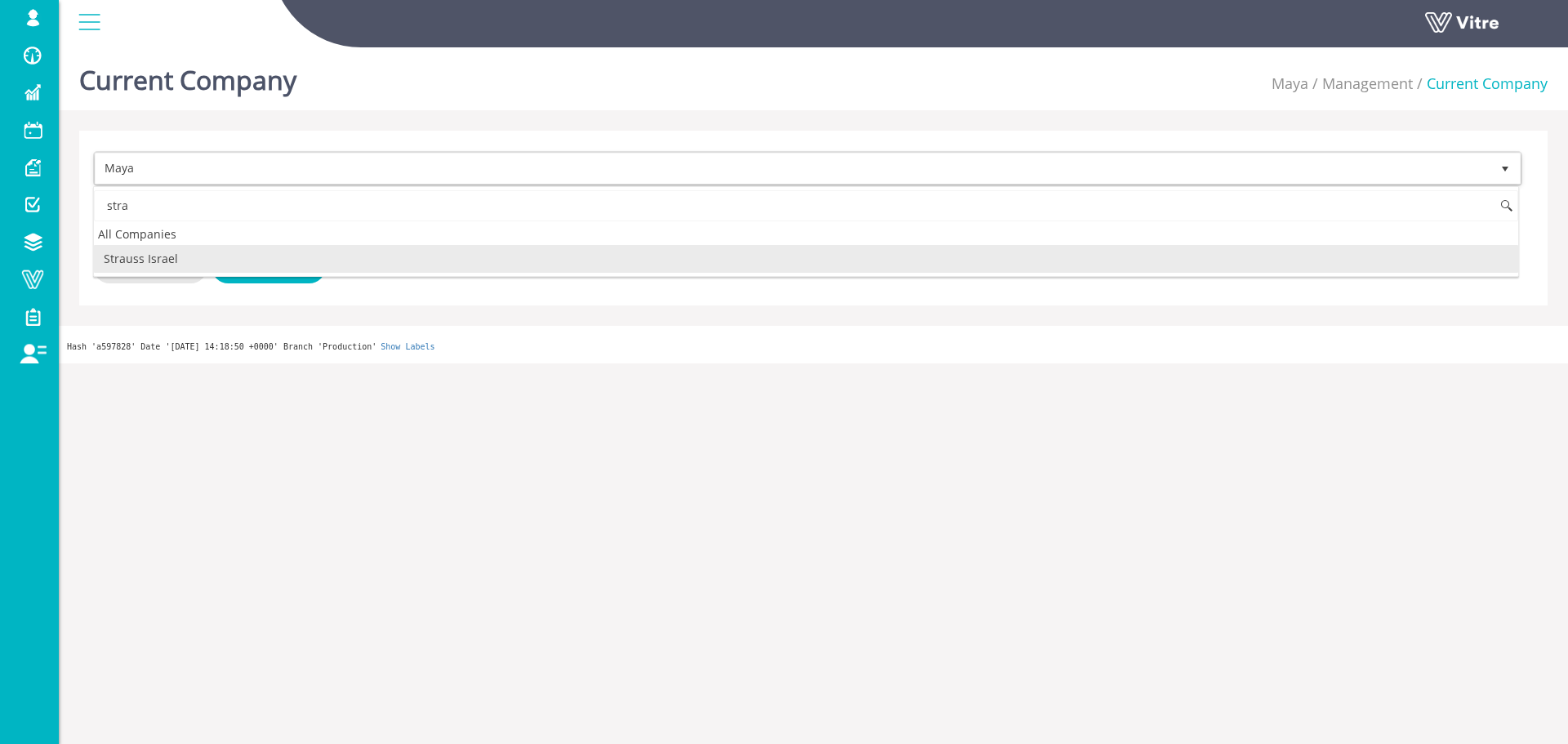
click at [153, 266] on li "Strauss Israel" at bounding box center [806, 259] width 1425 height 27
type input "stra"
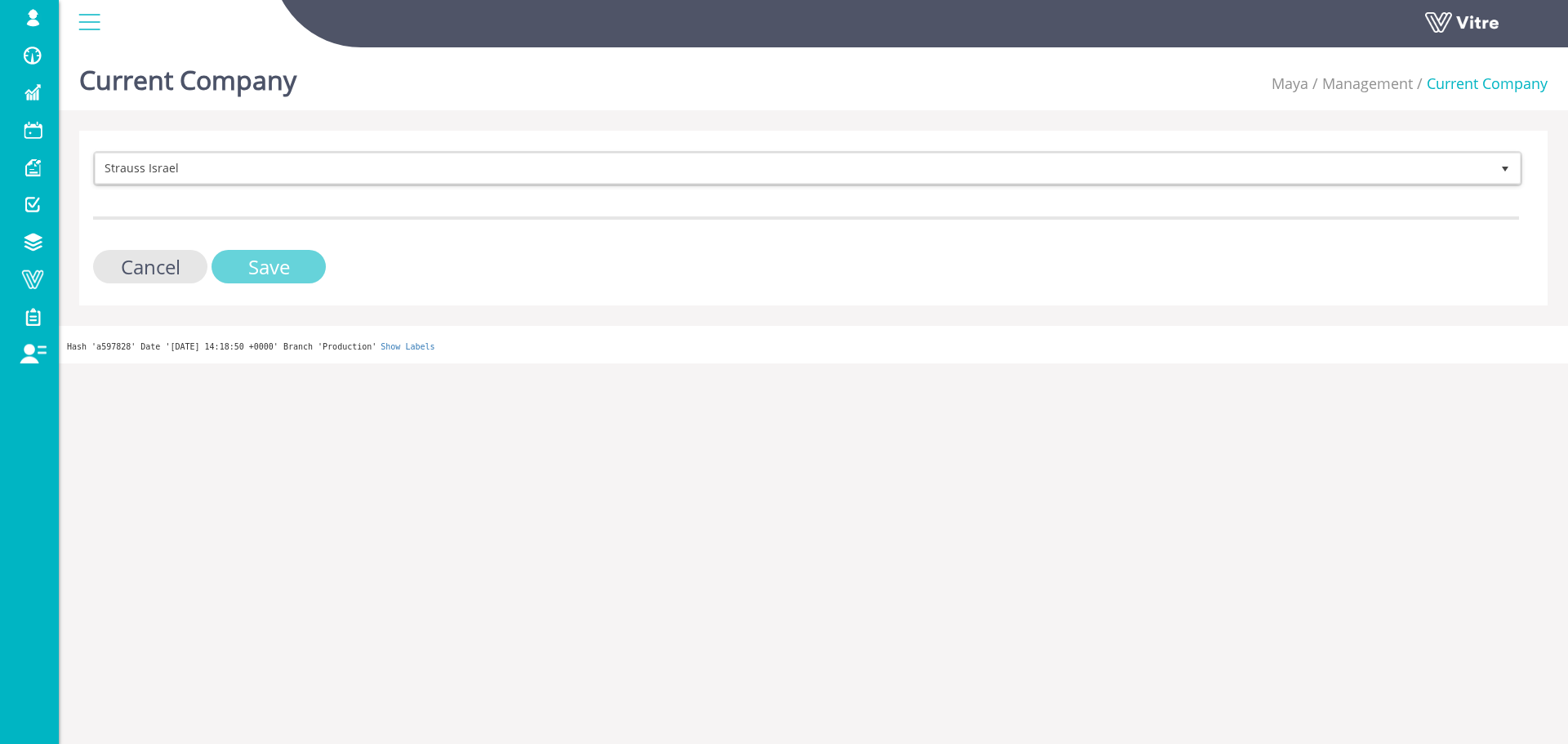
click at [276, 277] on input "Save" at bounding box center [268, 266] width 114 height 33
